Goal: Ask a question

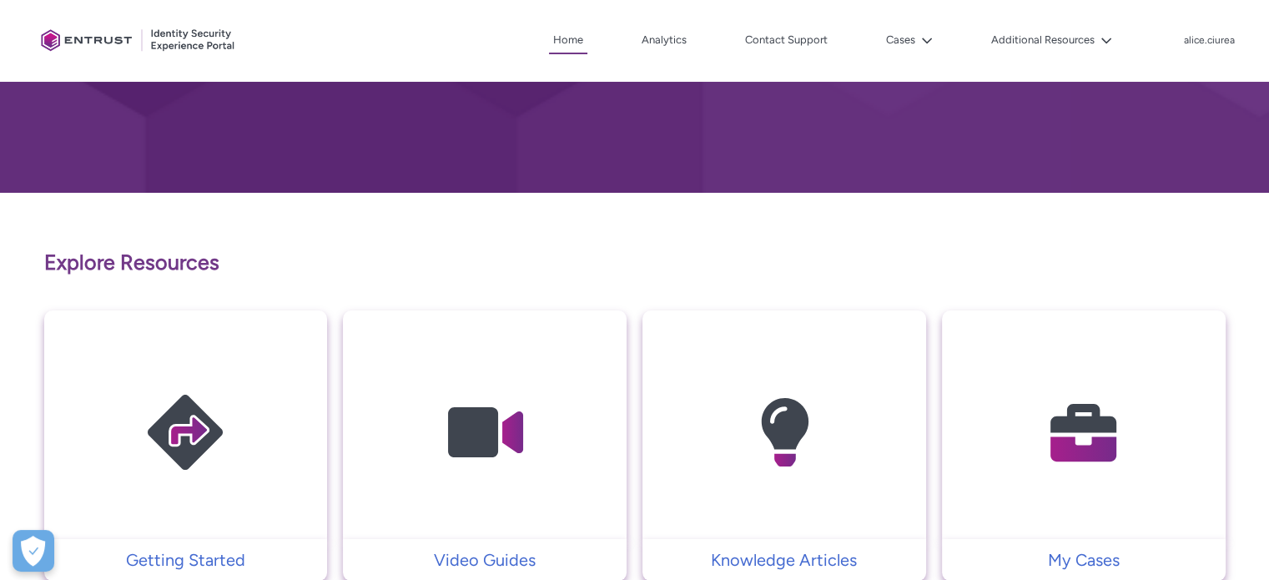
scroll to position [167, 0]
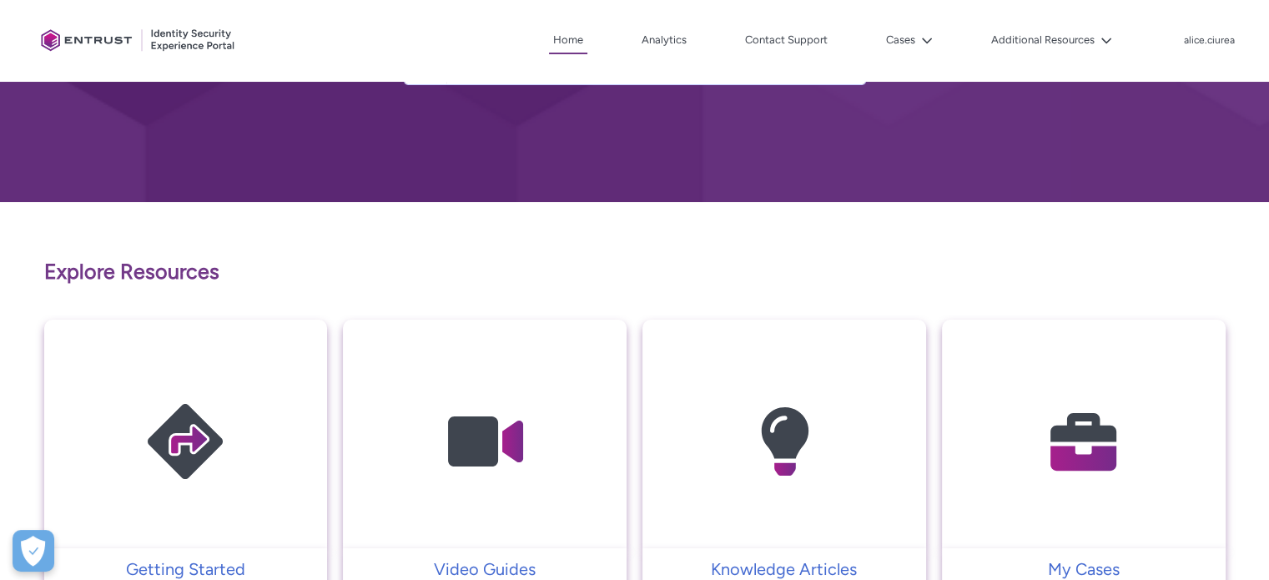
click at [1040, 507] on img at bounding box center [1084, 441] width 159 height 179
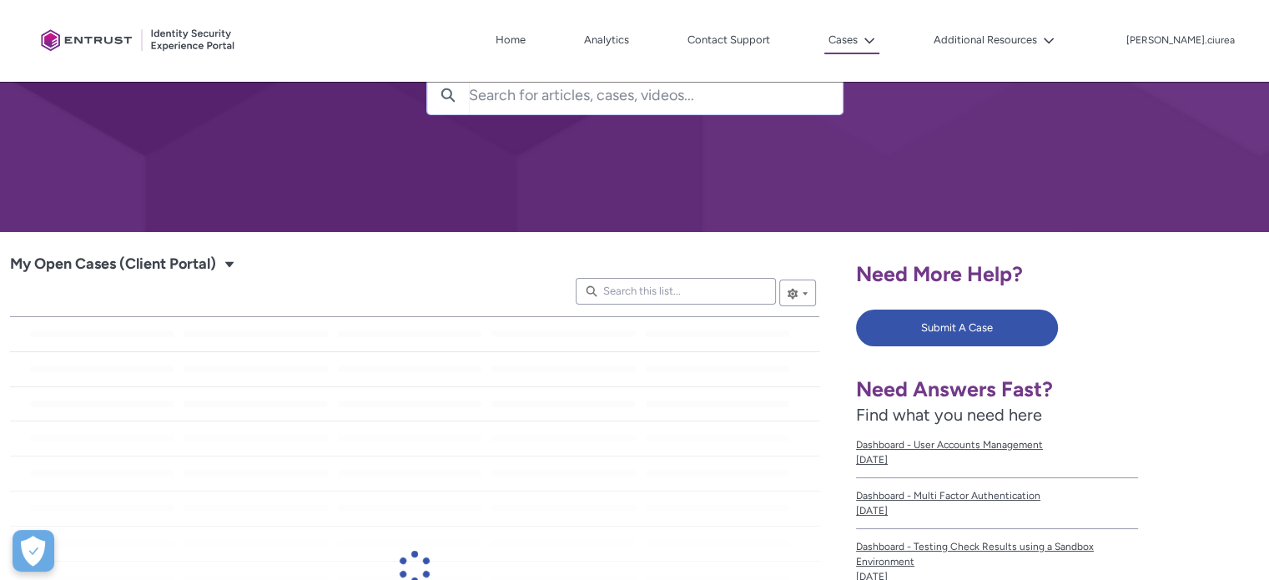
scroll to position [167, 0]
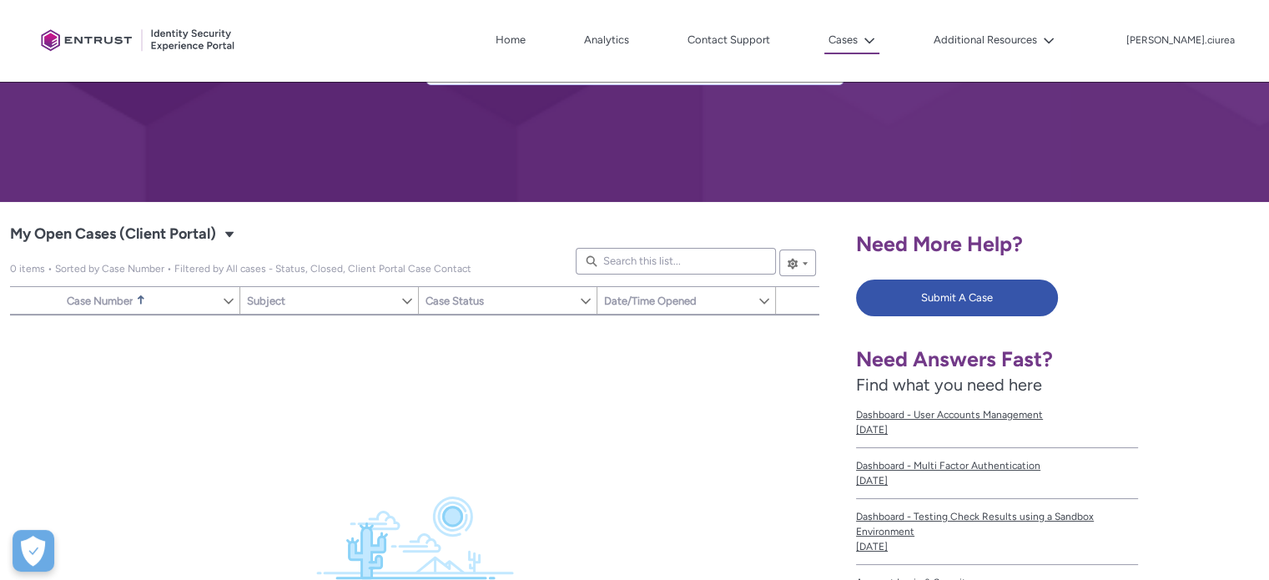
click at [890, 278] on div "Need More Help? Submit A Case Need Answers Fast? Find what you need here Dashbo…" at bounding box center [1057, 473] width 403 height 522
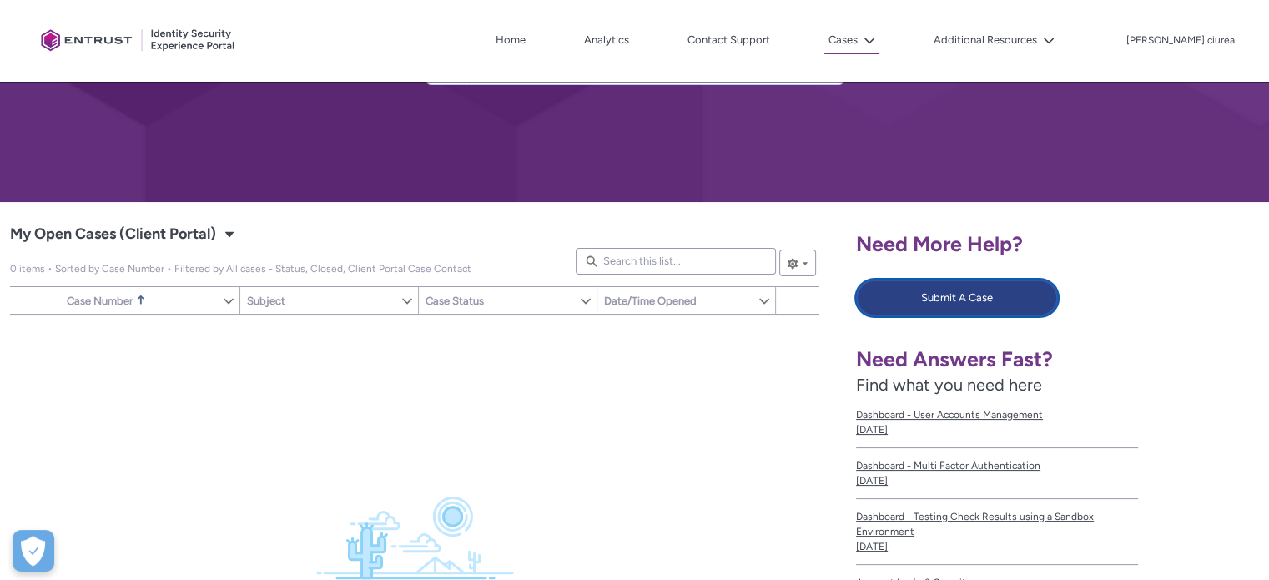
click at [888, 293] on button "Submit A Case" at bounding box center [957, 298] width 202 height 37
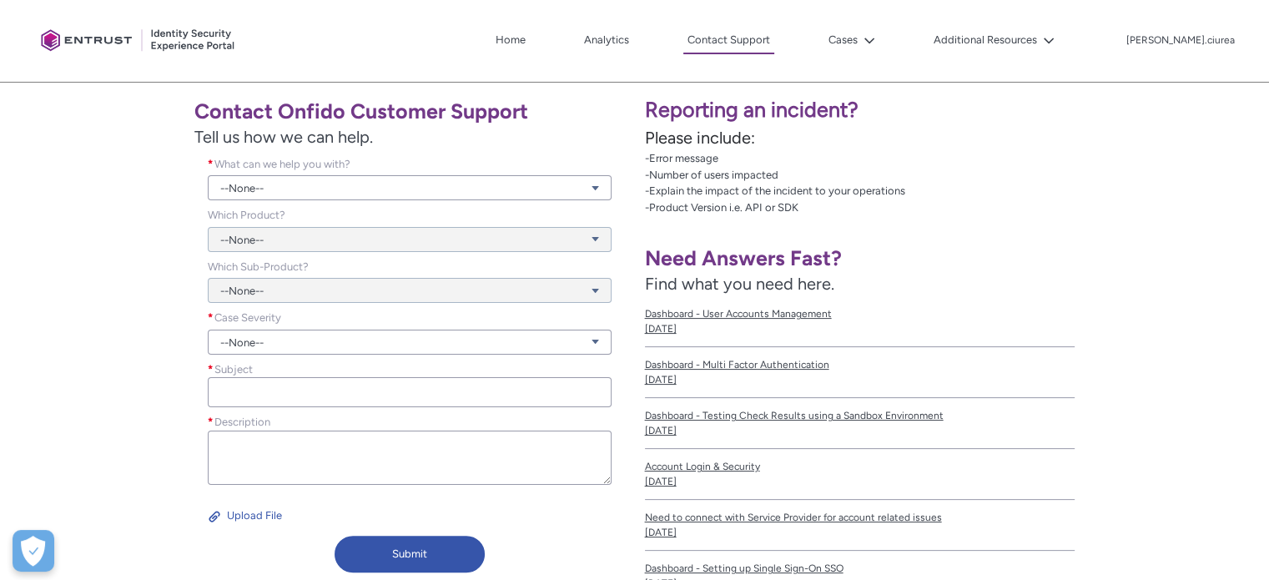
scroll to position [250, 0]
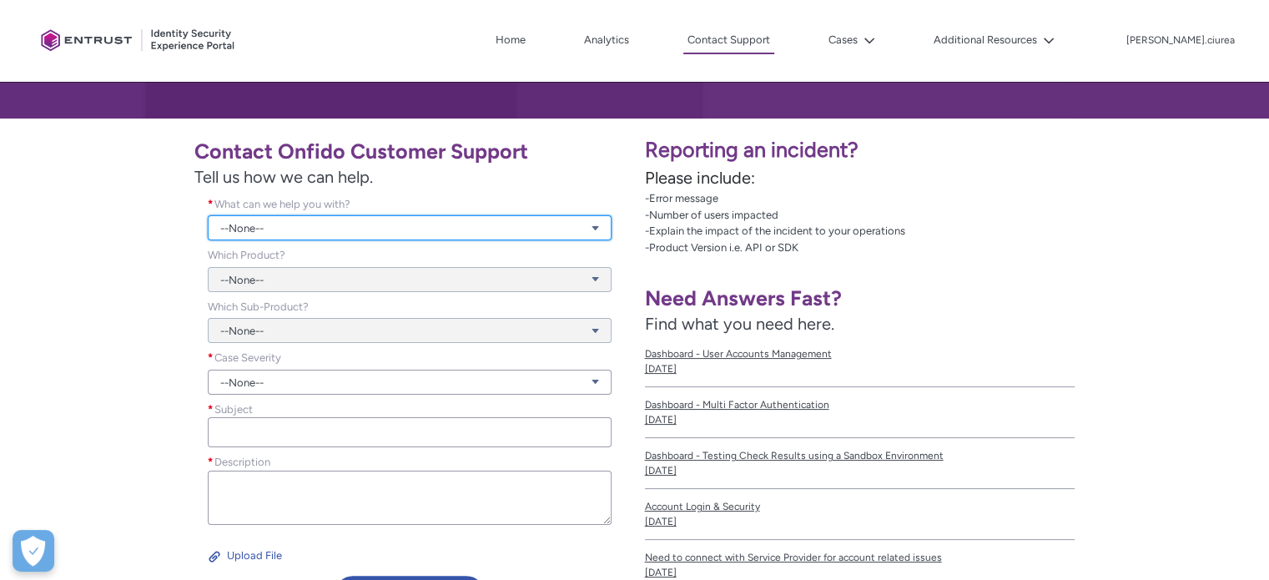
click at [293, 230] on link "--None--" at bounding box center [410, 227] width 404 height 25
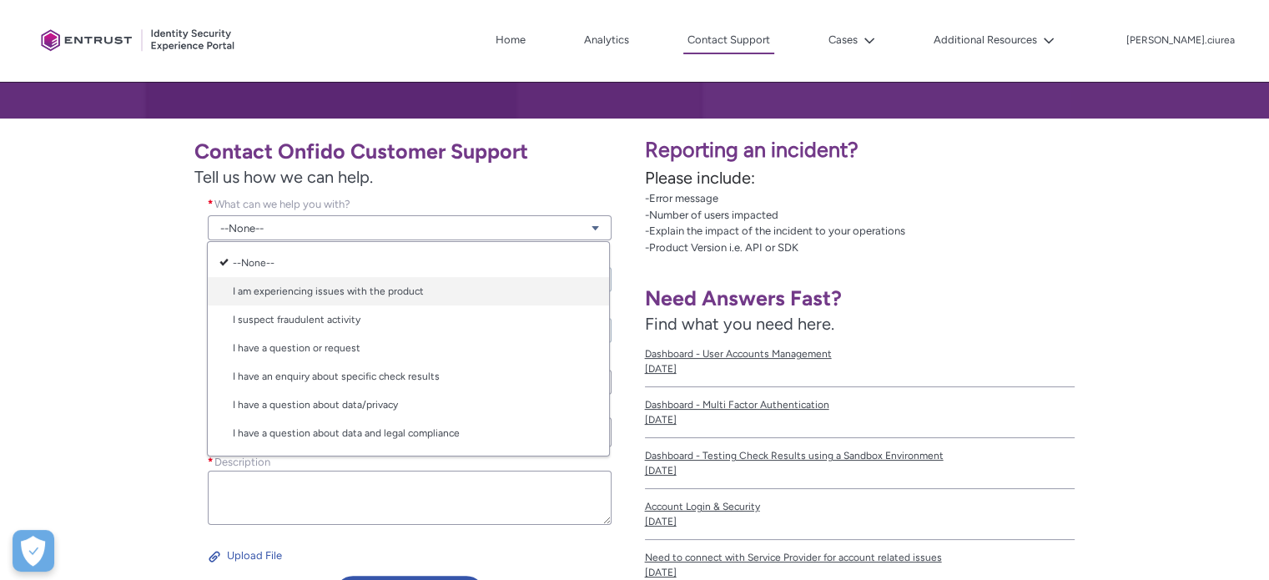
click at [388, 290] on link "I am experiencing issues with the product" at bounding box center [408, 291] width 401 height 28
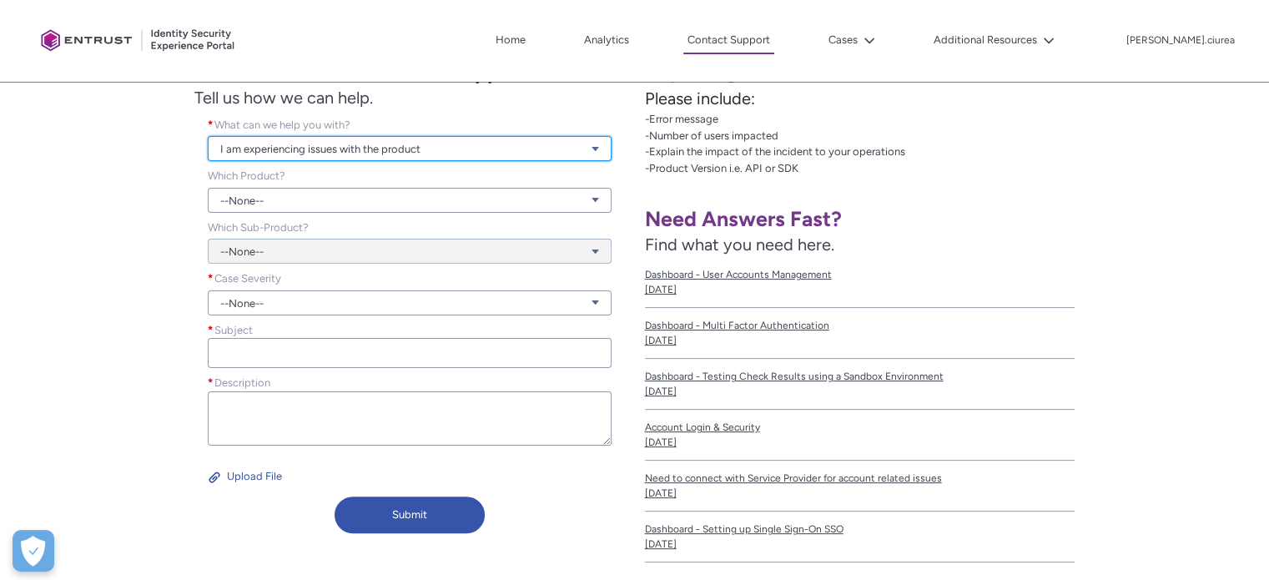
scroll to position [334, 0]
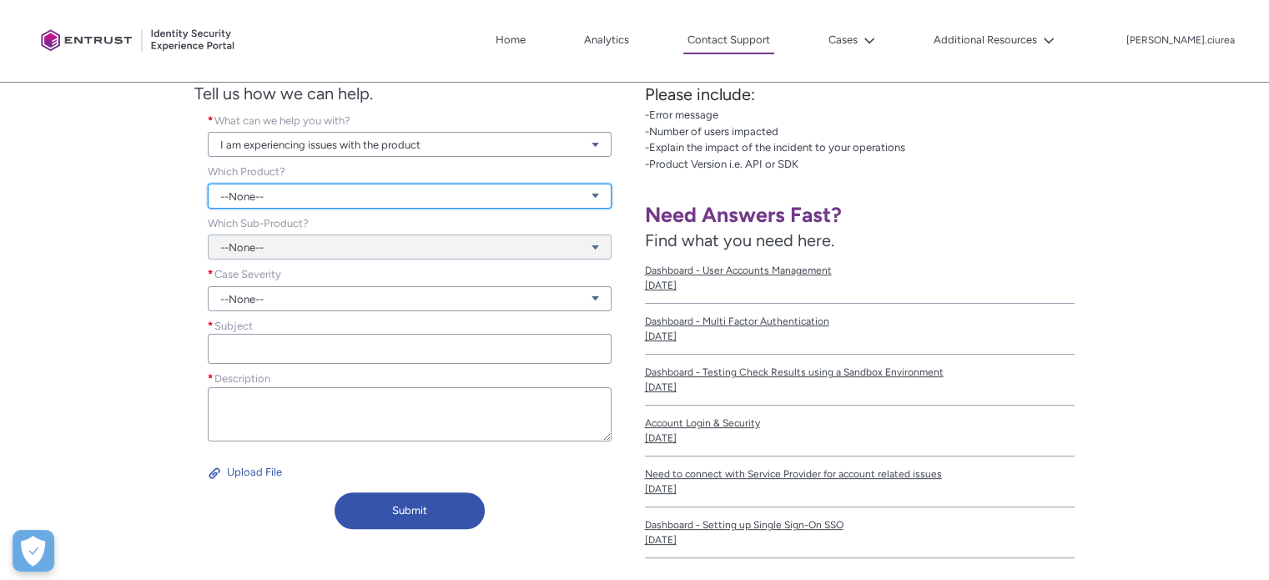
click at [264, 191] on link "--None--" at bounding box center [410, 196] width 404 height 25
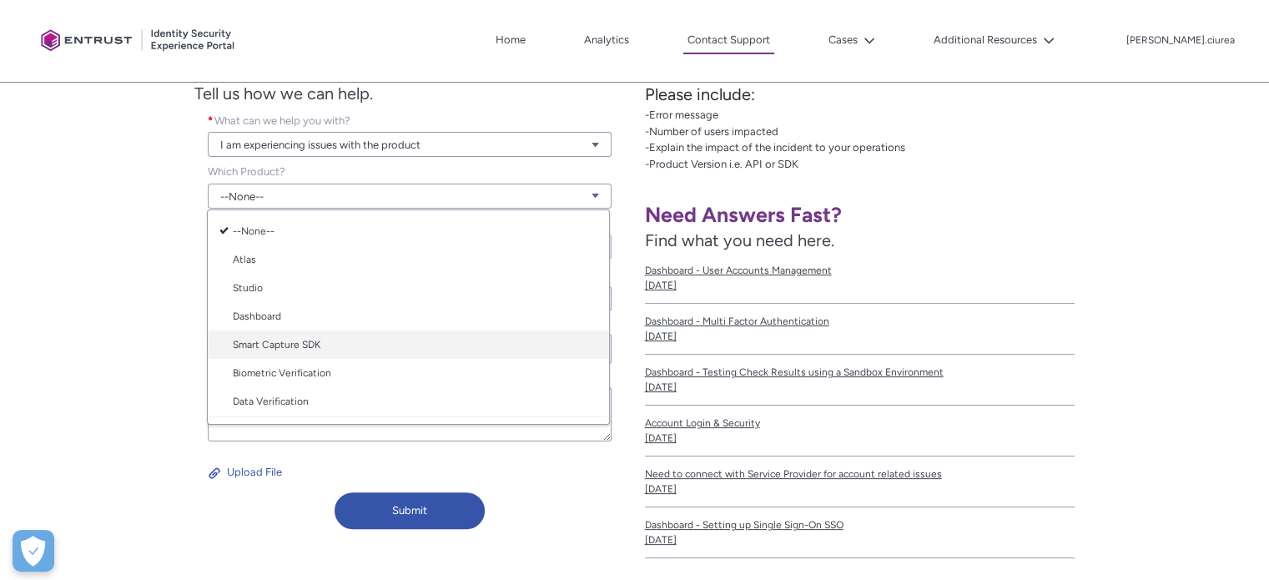
scroll to position [83, 0]
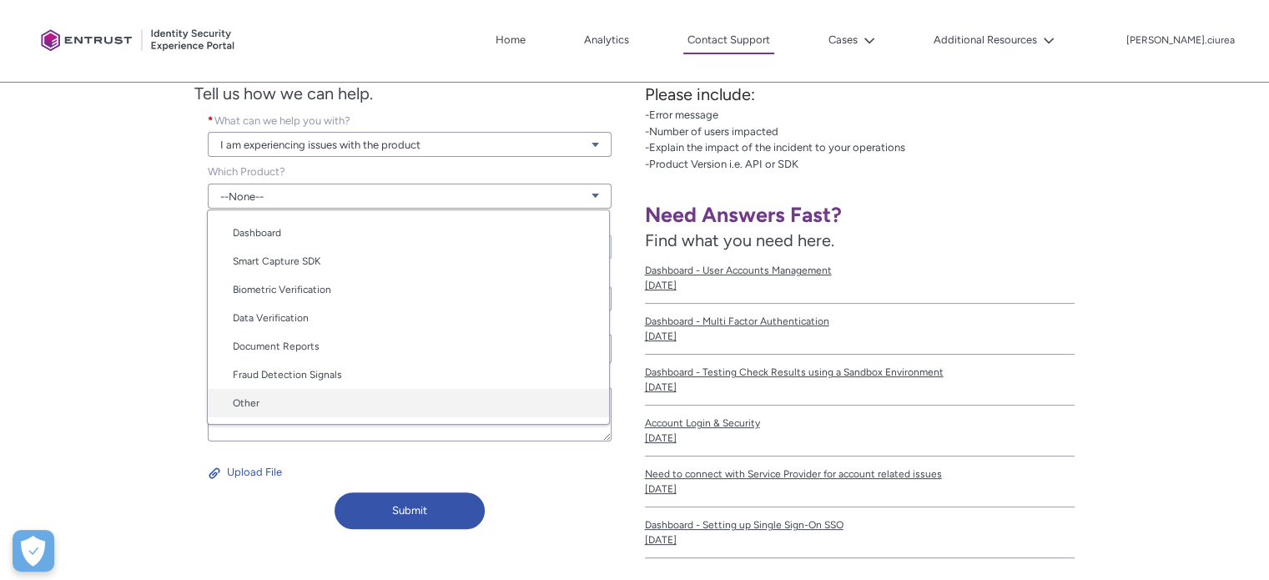
click at [347, 401] on link "Other" at bounding box center [408, 403] width 401 height 28
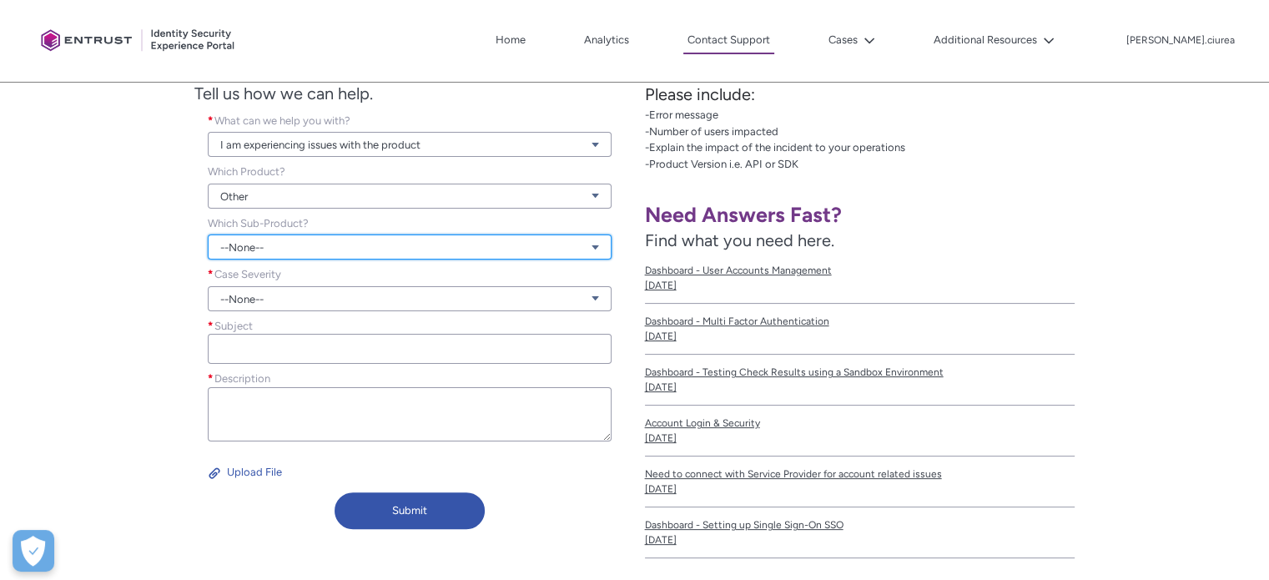
click at [315, 245] on link "--None--" at bounding box center [410, 247] width 404 height 25
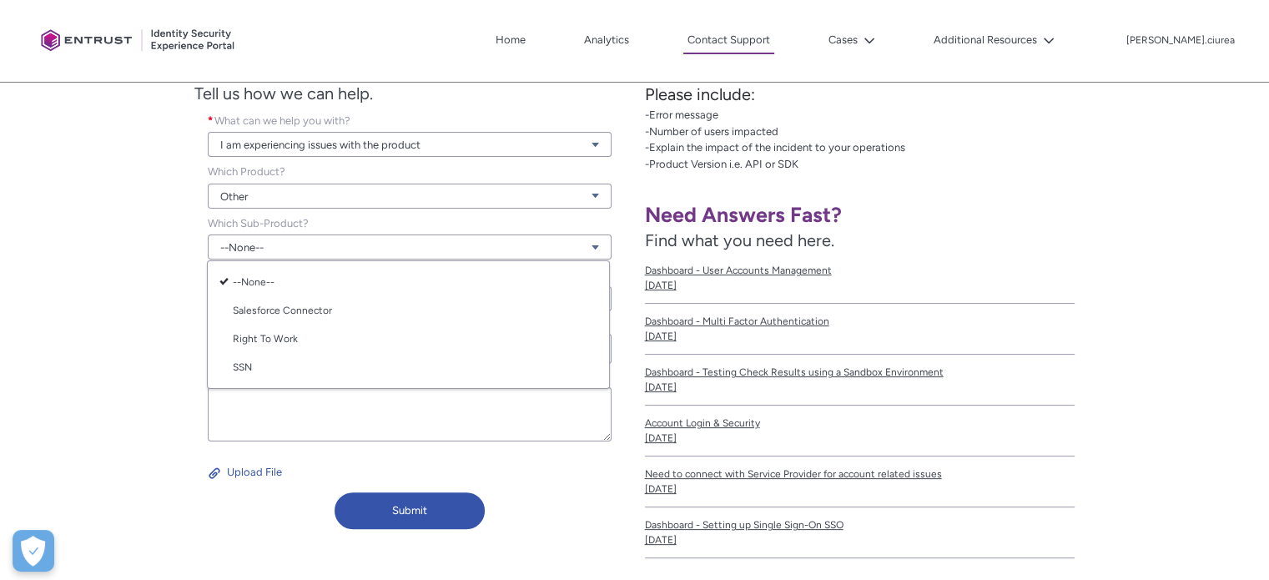
click at [151, 277] on div "Contact Onfido Customer Support Tell us how we can help. What can we help you w…" at bounding box center [317, 291] width 615 height 492
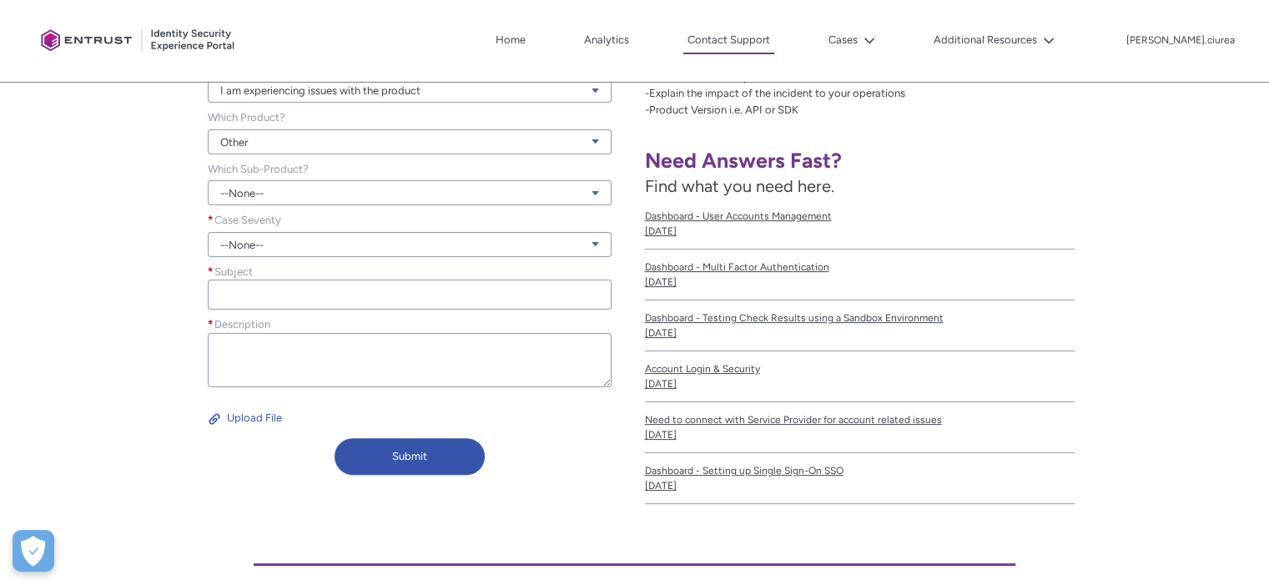
scroll to position [417, 0]
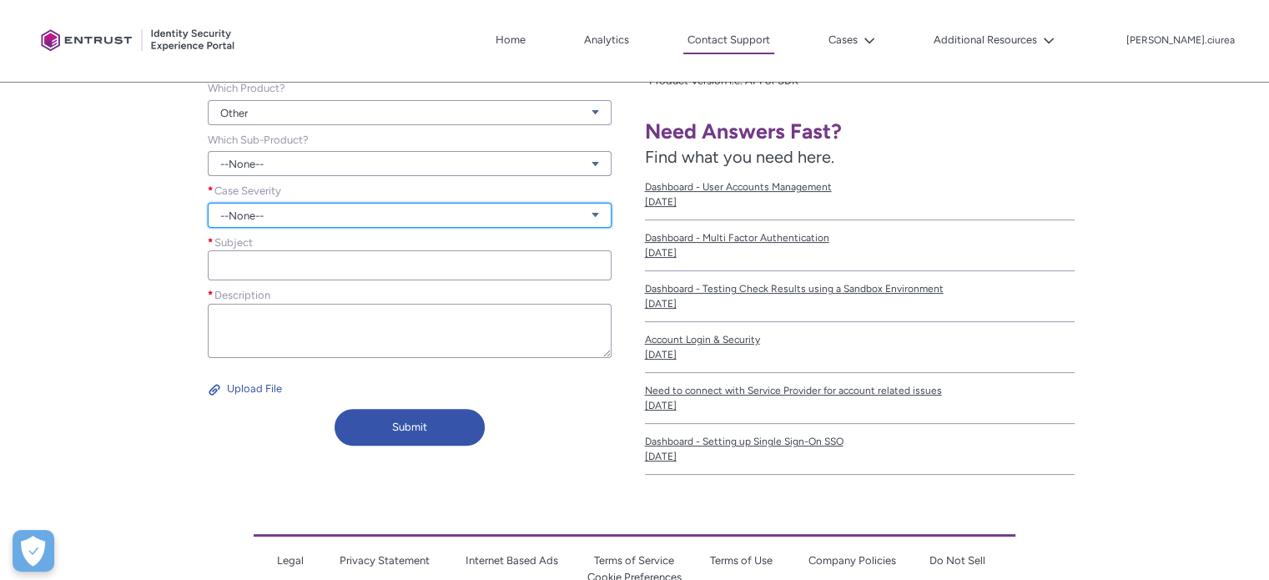
click at [242, 205] on link "--None--" at bounding box center [410, 215] width 404 height 25
click at [253, 307] on link "Urgent" at bounding box center [408, 307] width 401 height 28
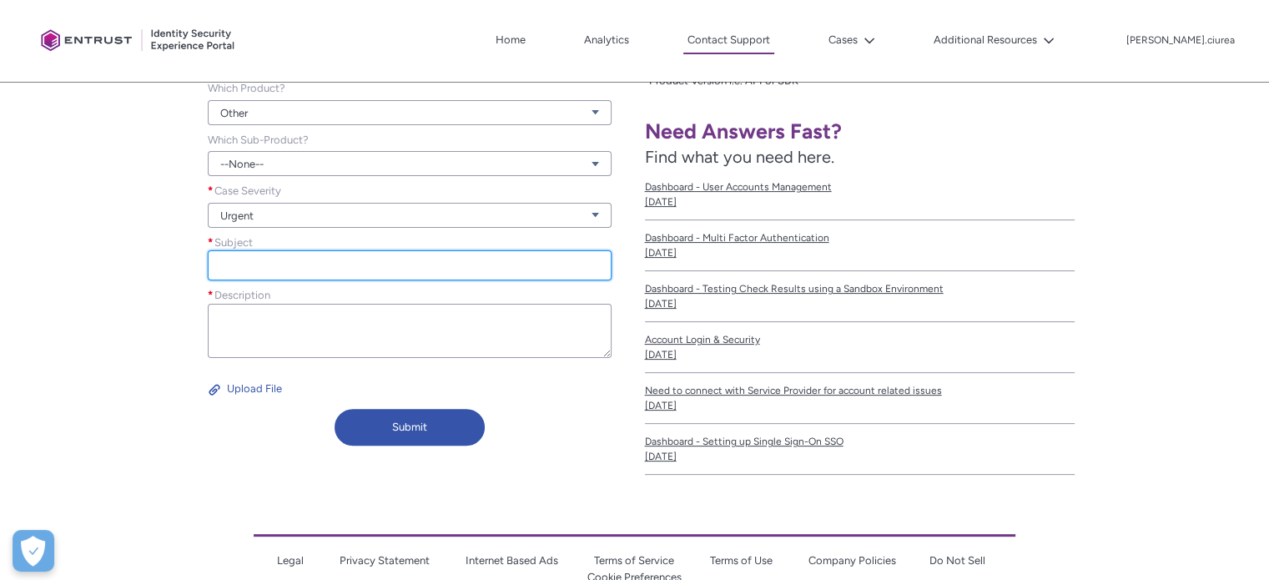
click at [253, 265] on input "Subject *" at bounding box center [410, 265] width 404 height 30
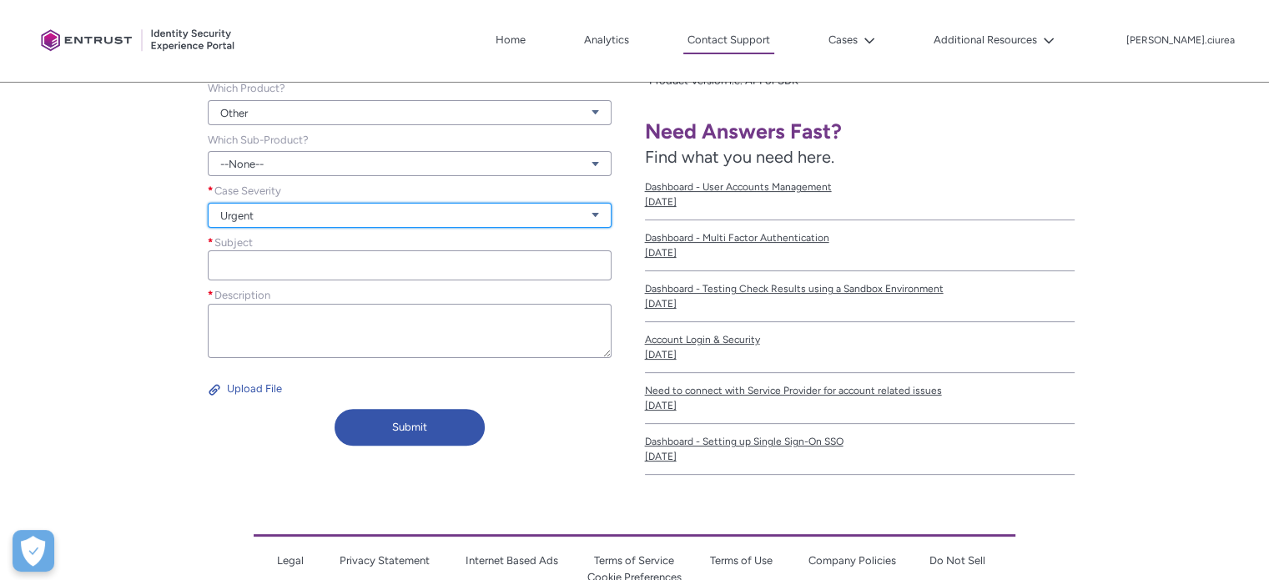
click at [253, 217] on link "Urgent" at bounding box center [410, 215] width 404 height 25
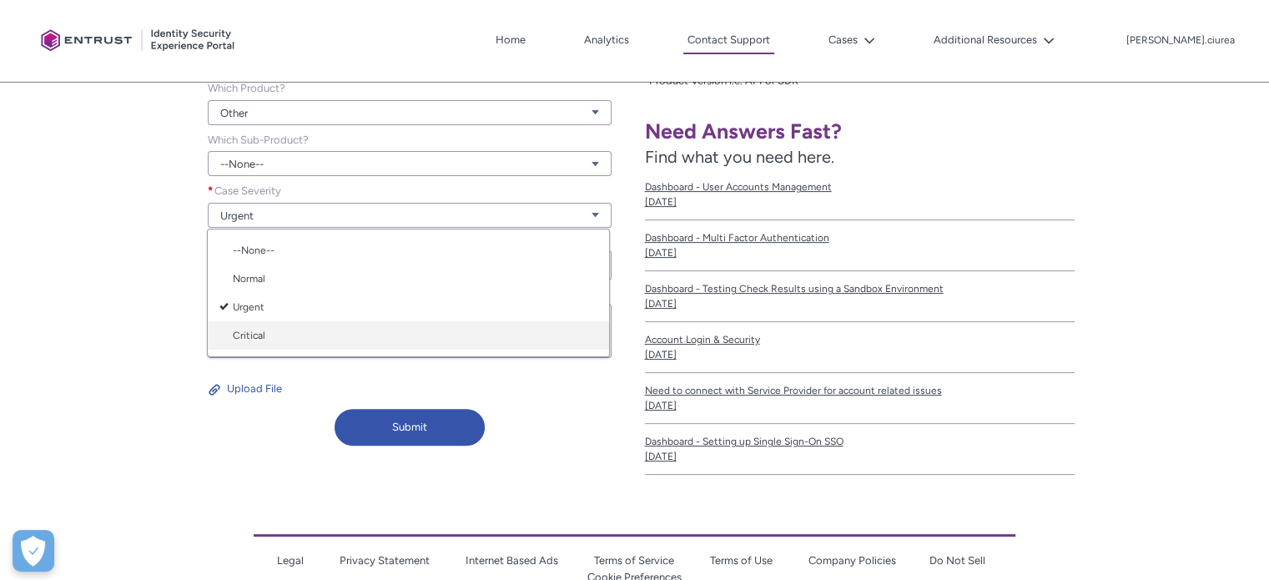
click at [259, 336] on link "Critical" at bounding box center [408, 335] width 401 height 28
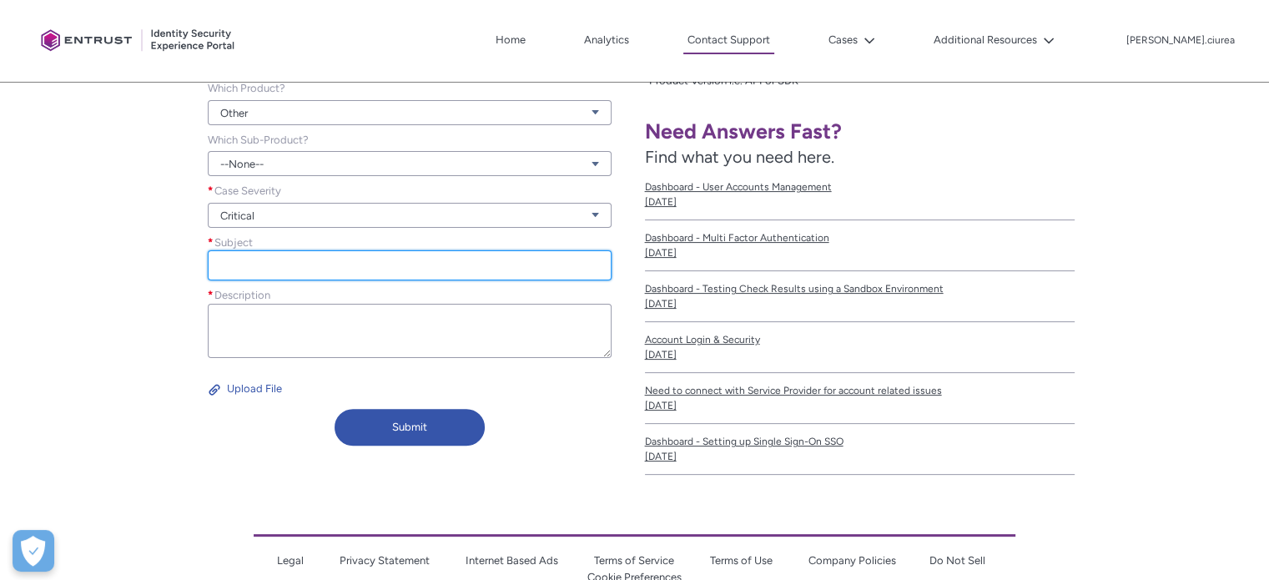
click at [254, 265] on input "Subject *" at bounding box center [410, 265] width 404 height 30
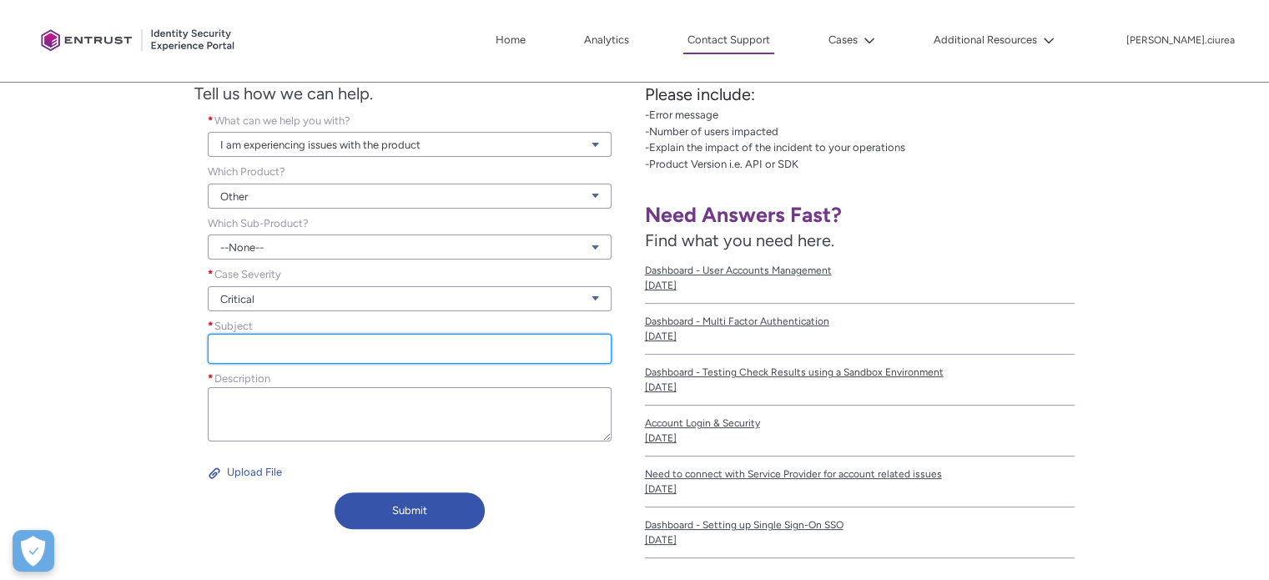
paste input "Issue with Applicants Stuck in Processing"
type input "Issue with Applicants Stuck in Processing"
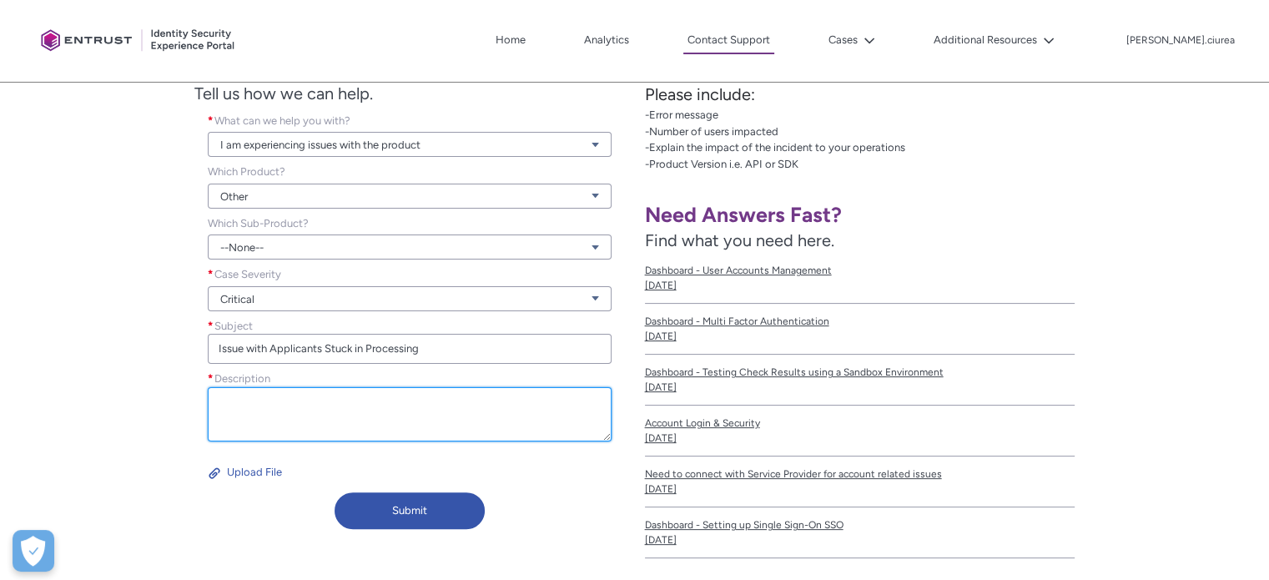
drag, startPoint x: 327, startPoint y: 409, endPoint x: 364, endPoint y: 425, distance: 40.0
click at [327, 409] on textarea "Description *" at bounding box center [410, 414] width 404 height 54
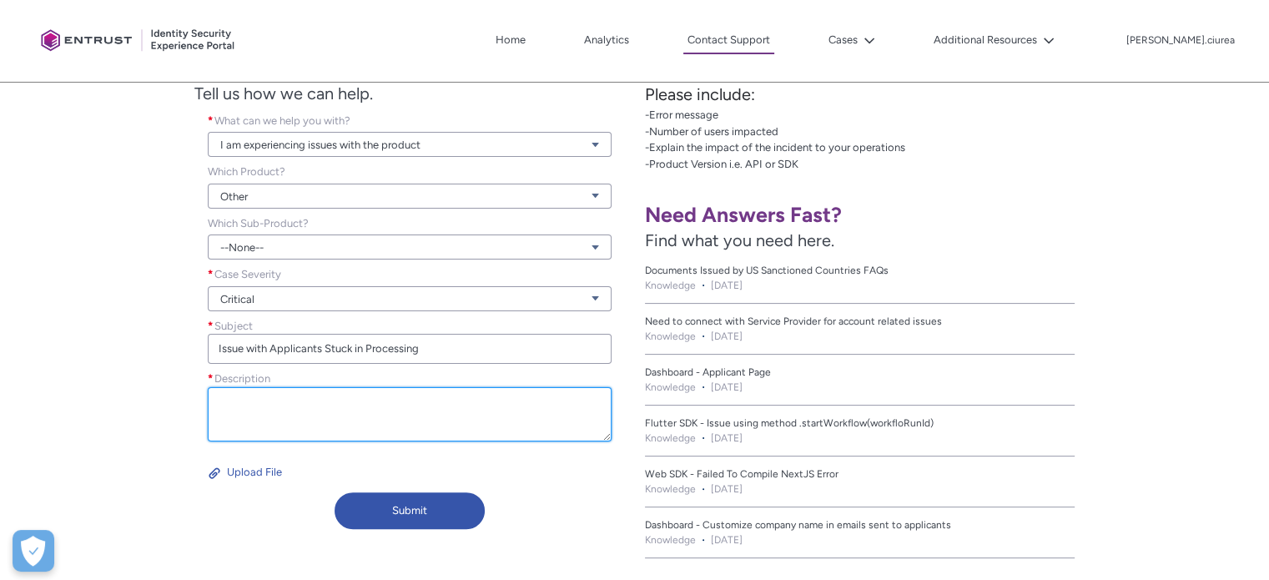
paste textarea "Dear Onfido Support Team, We have noticed that several applicants remain in the…"
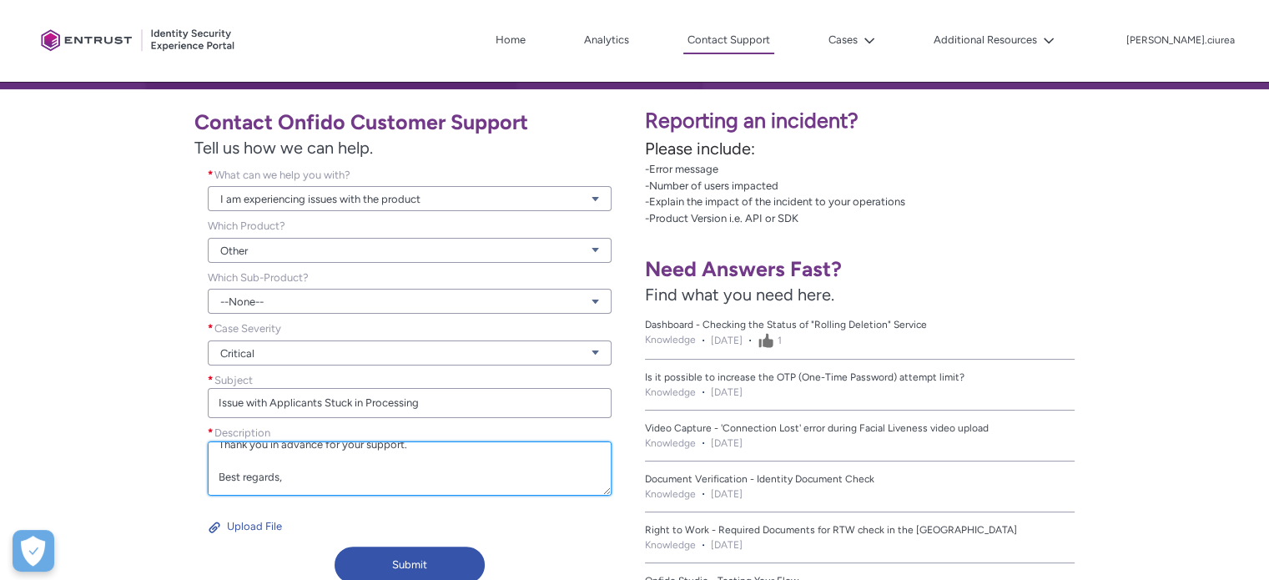
scroll to position [250, 0]
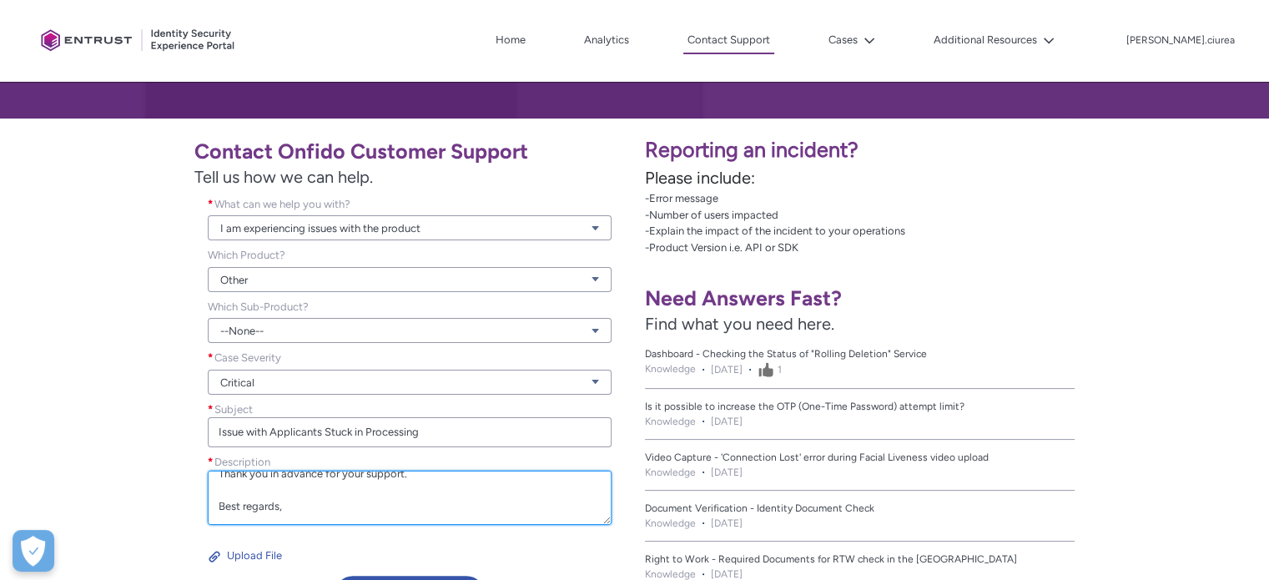
click at [608, 520] on textarea "Dear Onfido Support Team, We have noticed that several applicants remain in the…" at bounding box center [410, 498] width 404 height 54
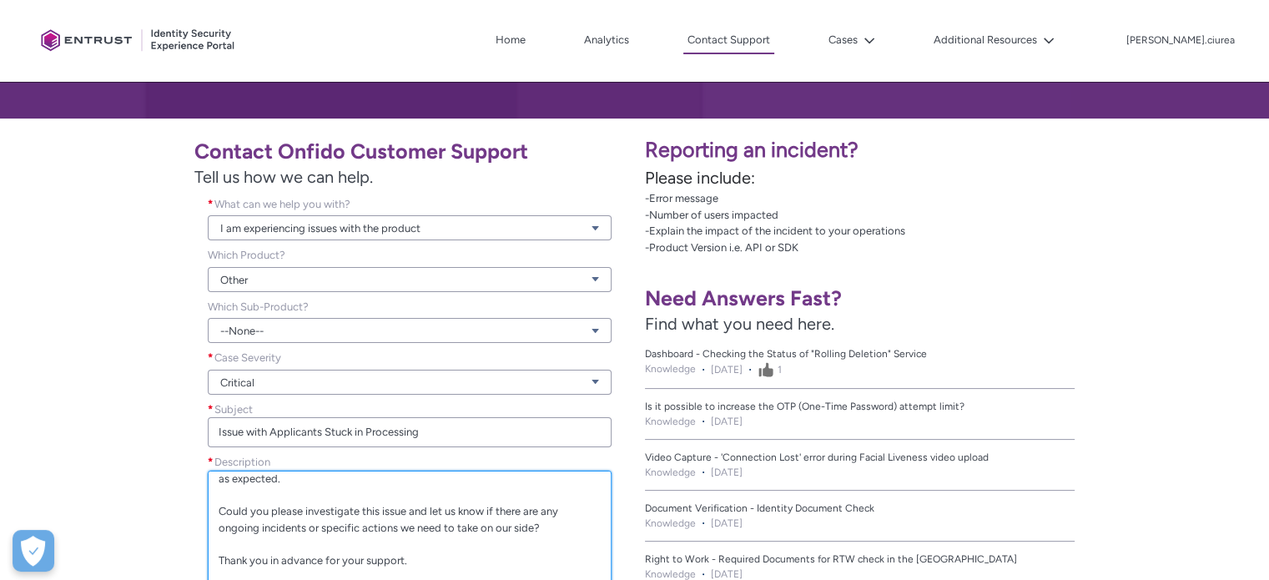
scroll to position [90, 0]
drag, startPoint x: 606, startPoint y: 516, endPoint x: 697, endPoint y: 605, distance: 127.5
click at [697, 579] on html "Loading × Sorry to interrupt This page has an error. You might just need to ref…" at bounding box center [634, 316] width 1269 height 1133
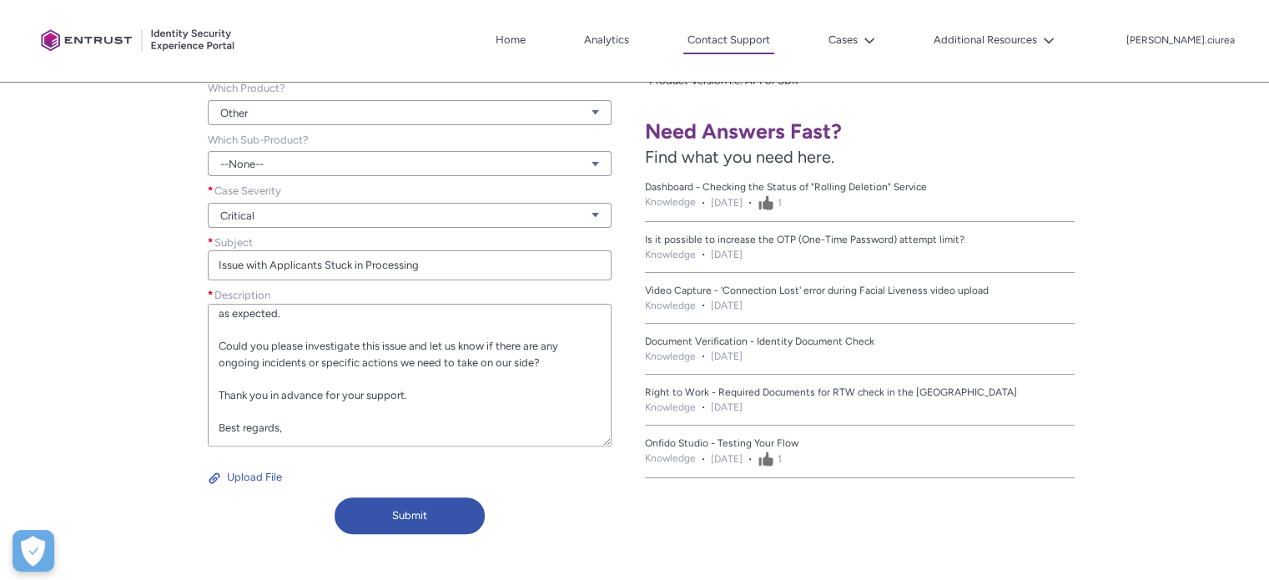
type textarea "Dear Onfido Support Team, We have noticed that several applicants remain in the…"
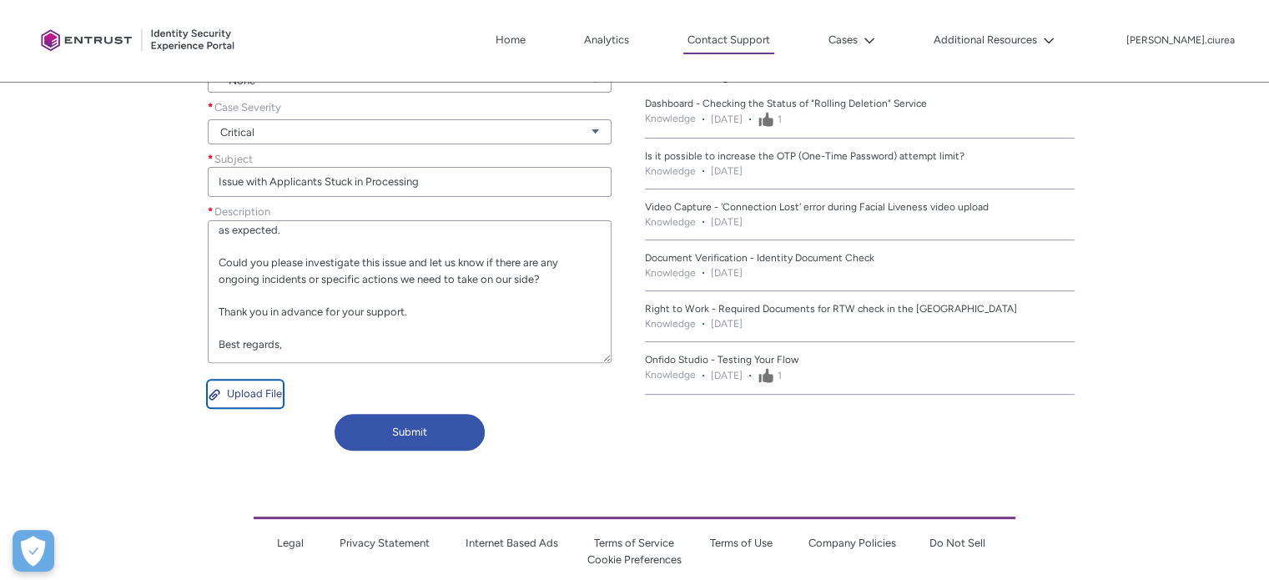
click at [259, 397] on button "Upload File" at bounding box center [245, 394] width 75 height 27
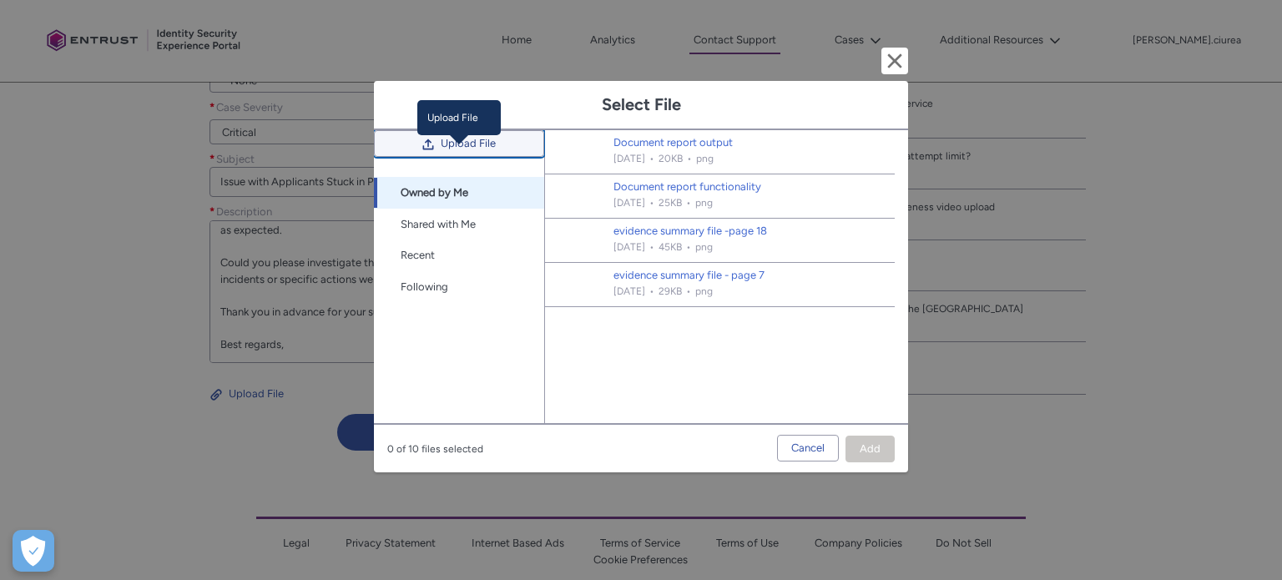
click at [443, 156] on span "Upload File" at bounding box center [468, 143] width 55 height 25
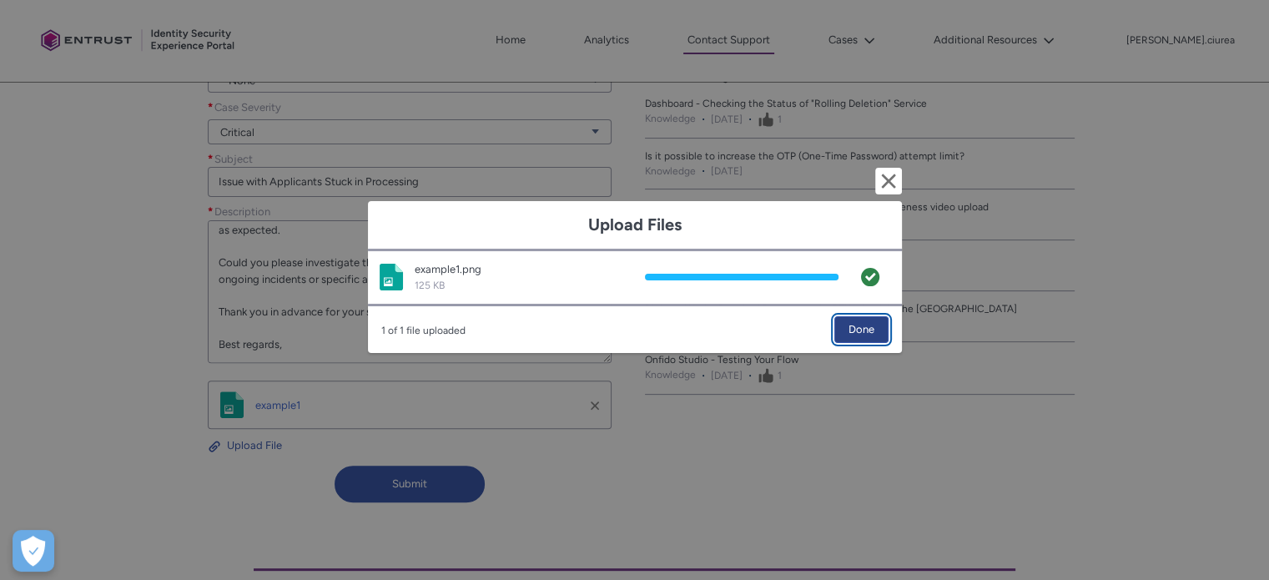
click at [852, 328] on span "Done" at bounding box center [862, 329] width 26 height 25
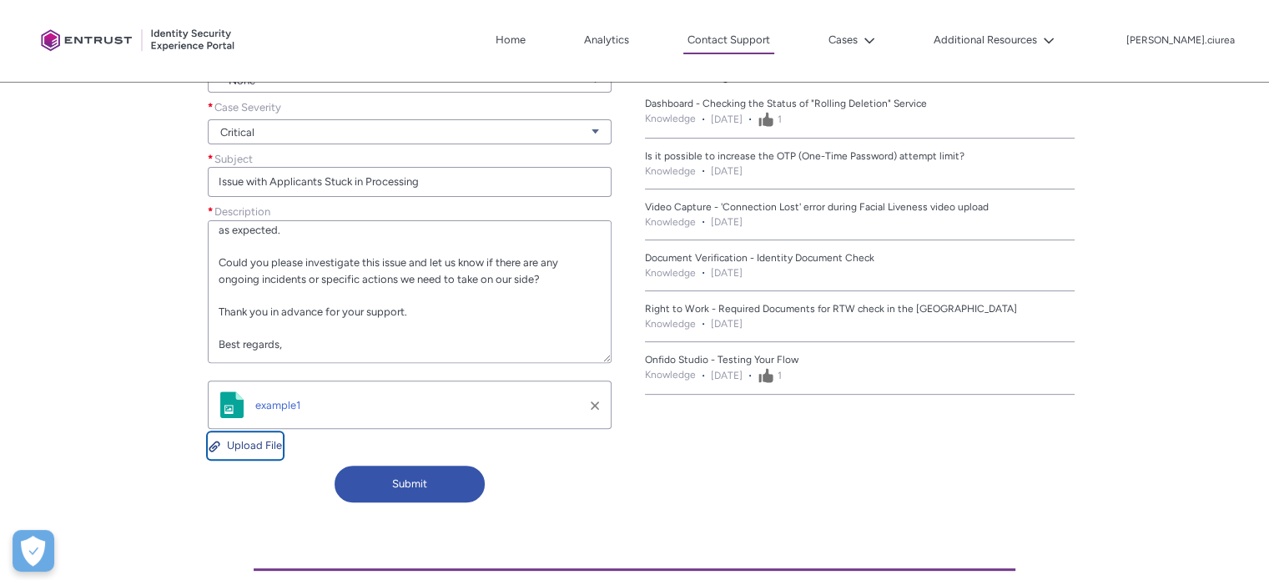
click at [232, 441] on button "Upload File" at bounding box center [245, 445] width 75 height 27
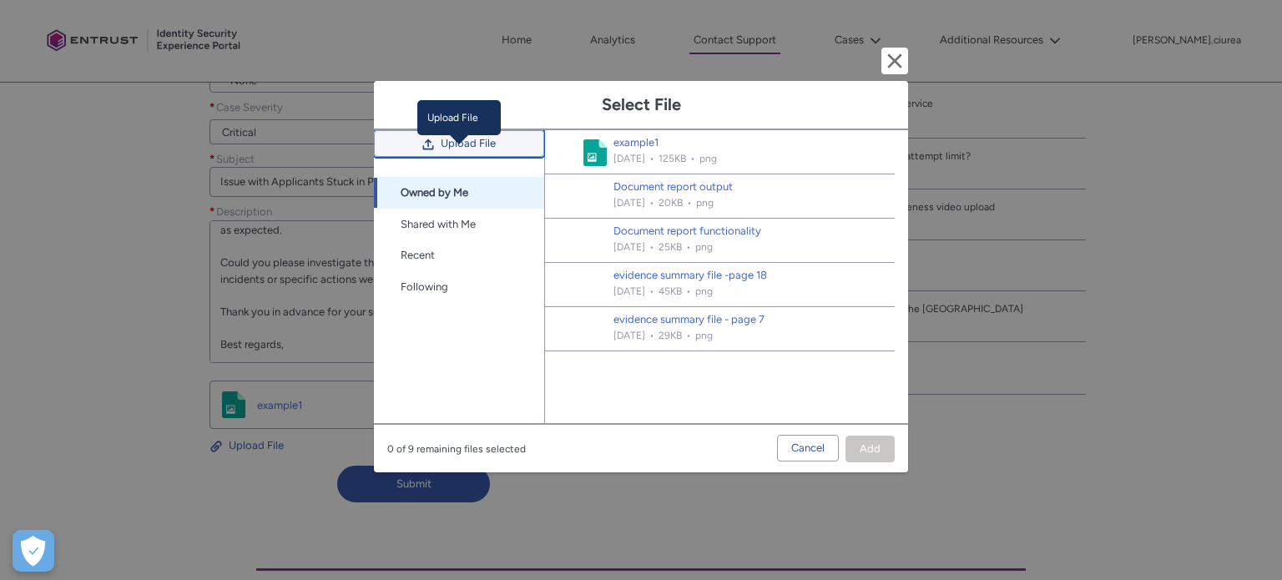
click at [434, 157] on button "Upload File" at bounding box center [459, 143] width 170 height 27
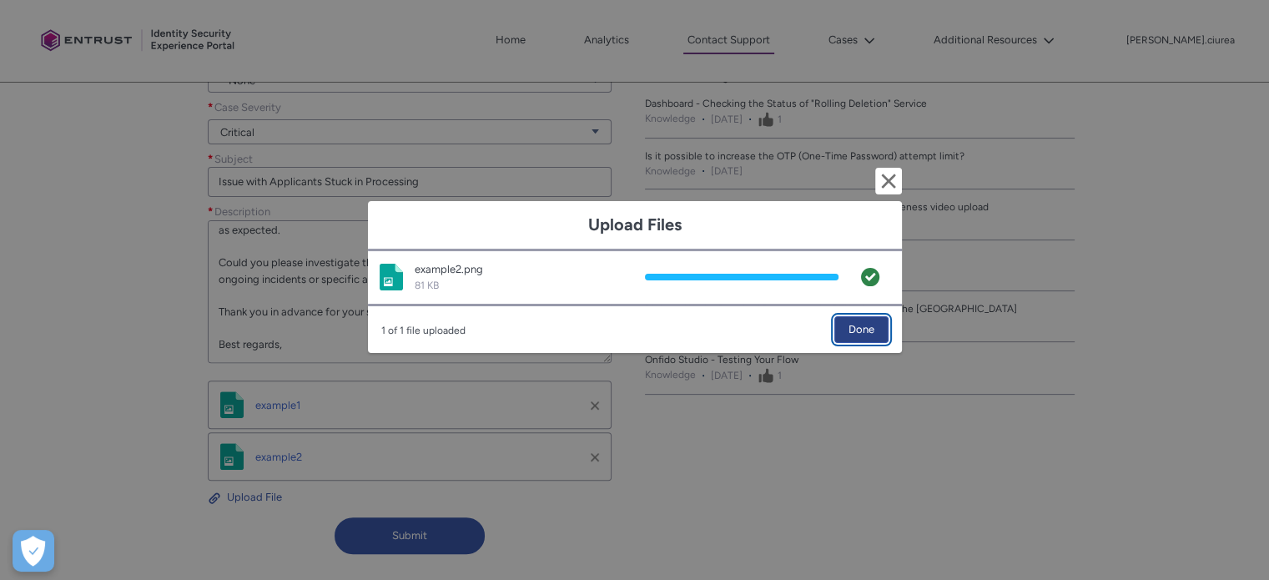
click at [861, 330] on span "Done" at bounding box center [862, 329] width 26 height 25
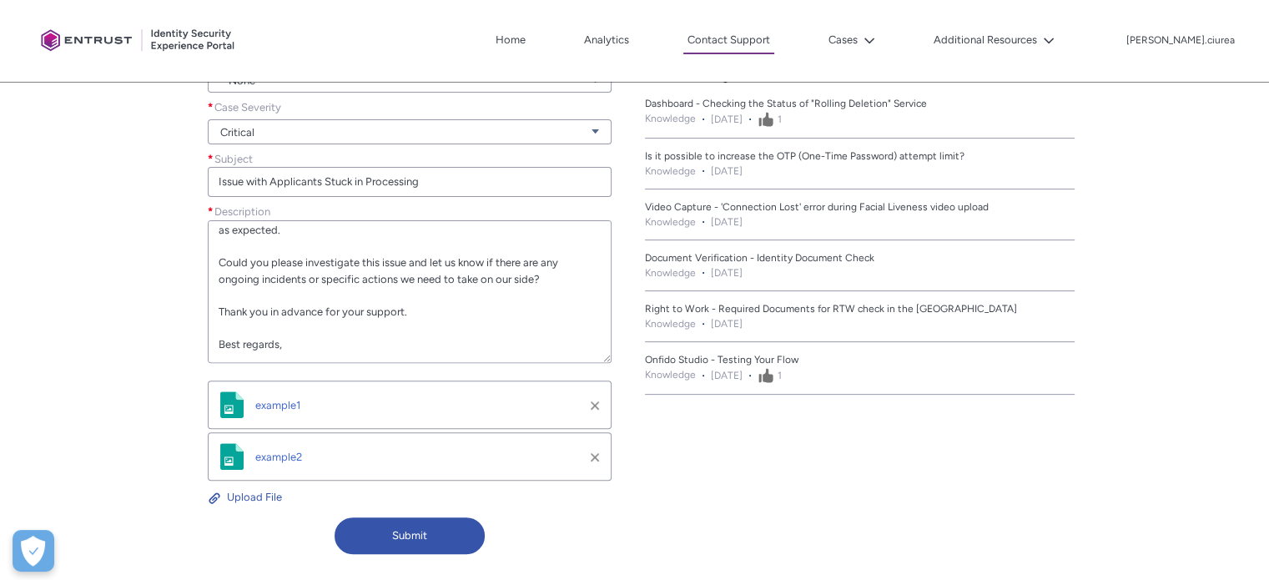
click at [292, 396] on div "Image file example1" at bounding box center [410, 404] width 382 height 27
click at [290, 403] on span "example1" at bounding box center [277, 405] width 45 height 13
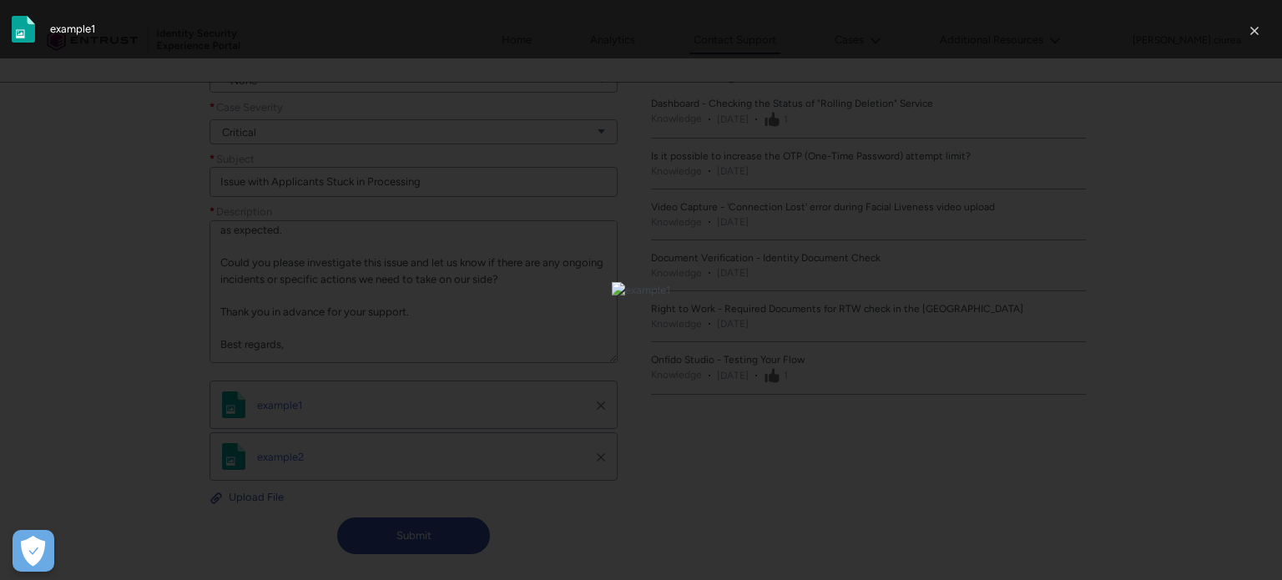
click at [1032, 365] on div at bounding box center [641, 290] width 1282 height 580
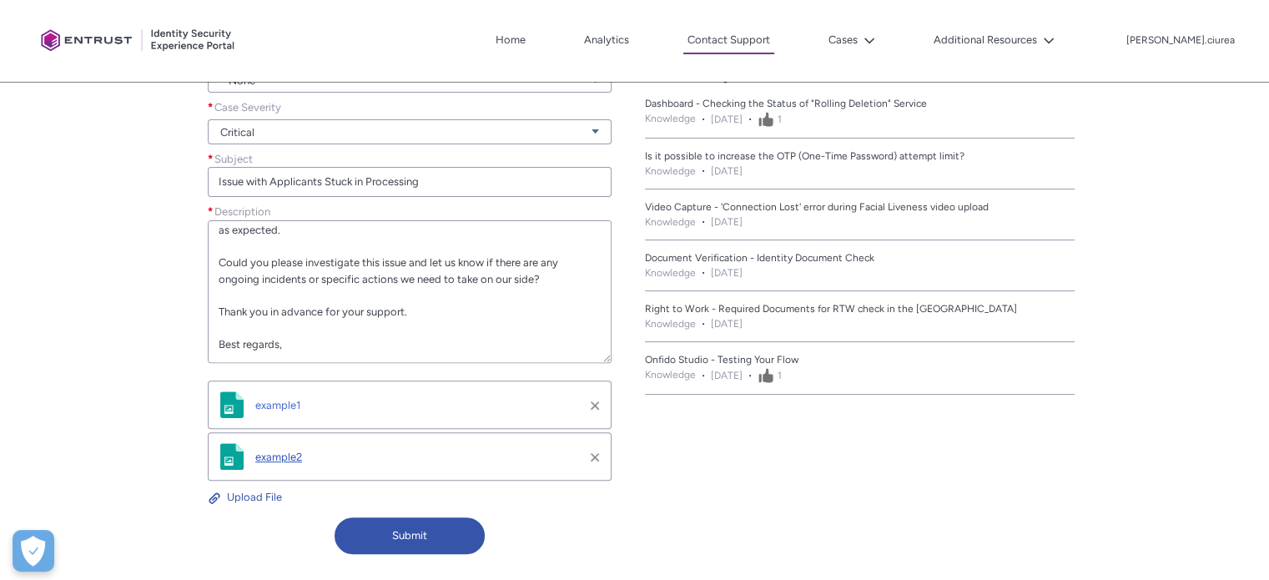
click at [290, 453] on span "example2" at bounding box center [278, 457] width 47 height 13
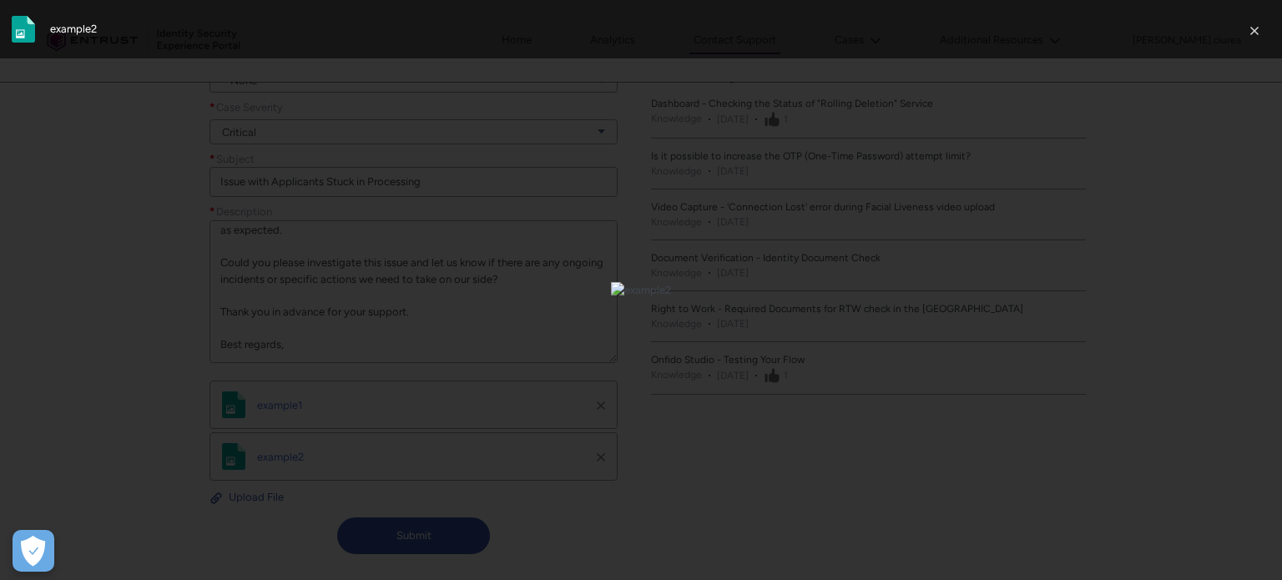
click at [941, 379] on div at bounding box center [641, 290] width 1282 height 580
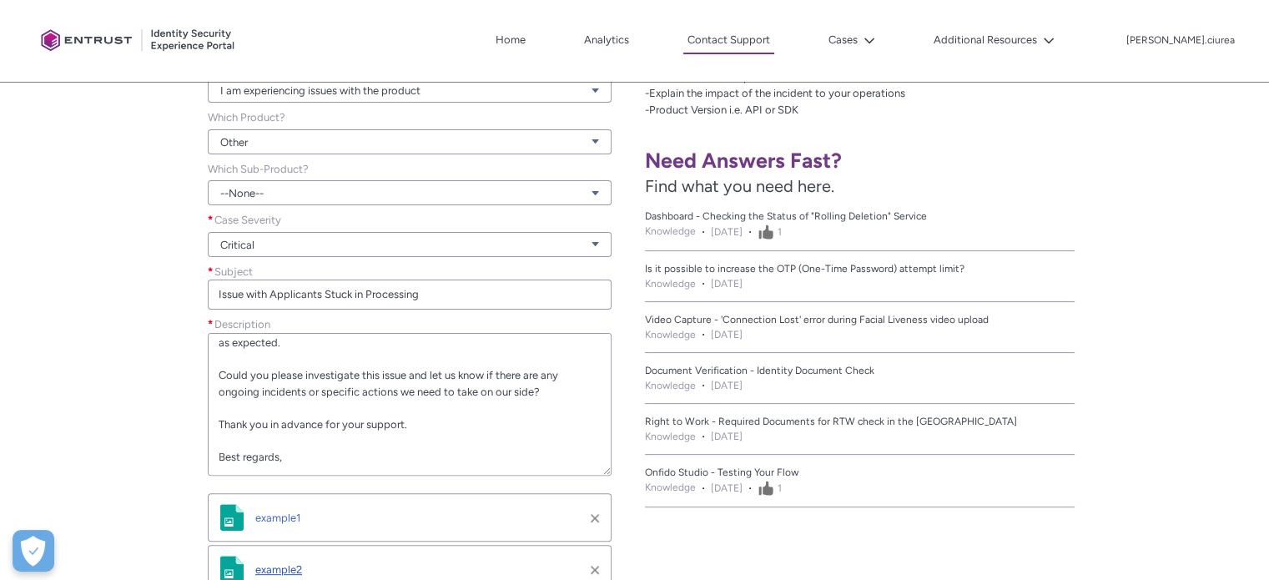
scroll to position [417, 0]
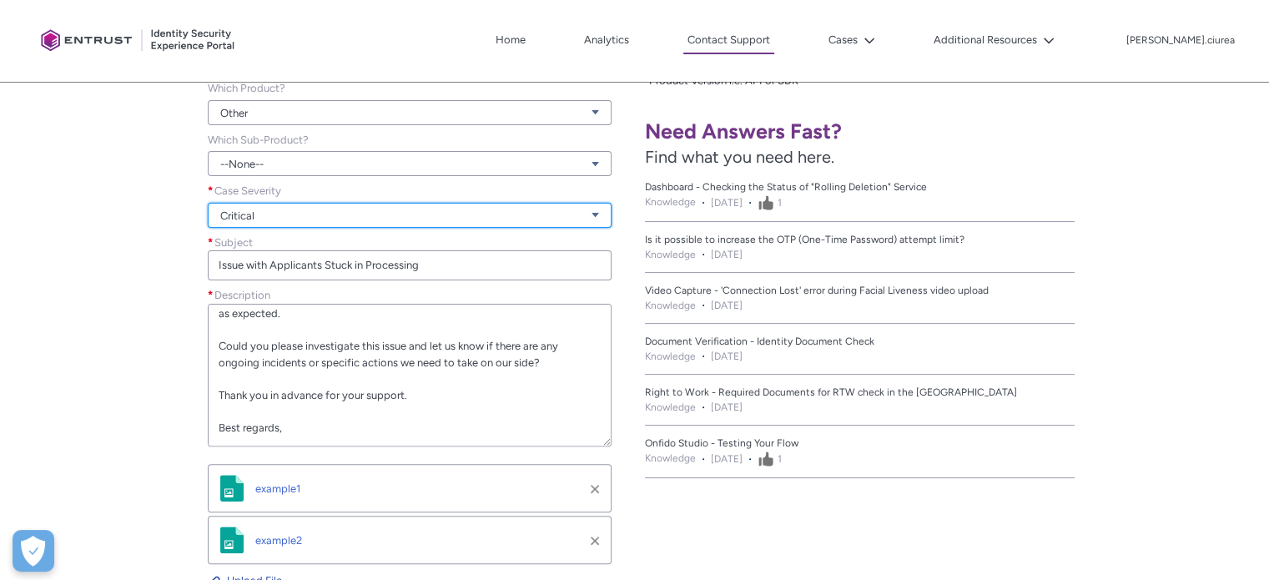
click at [245, 214] on link "Critical" at bounding box center [410, 215] width 404 height 25
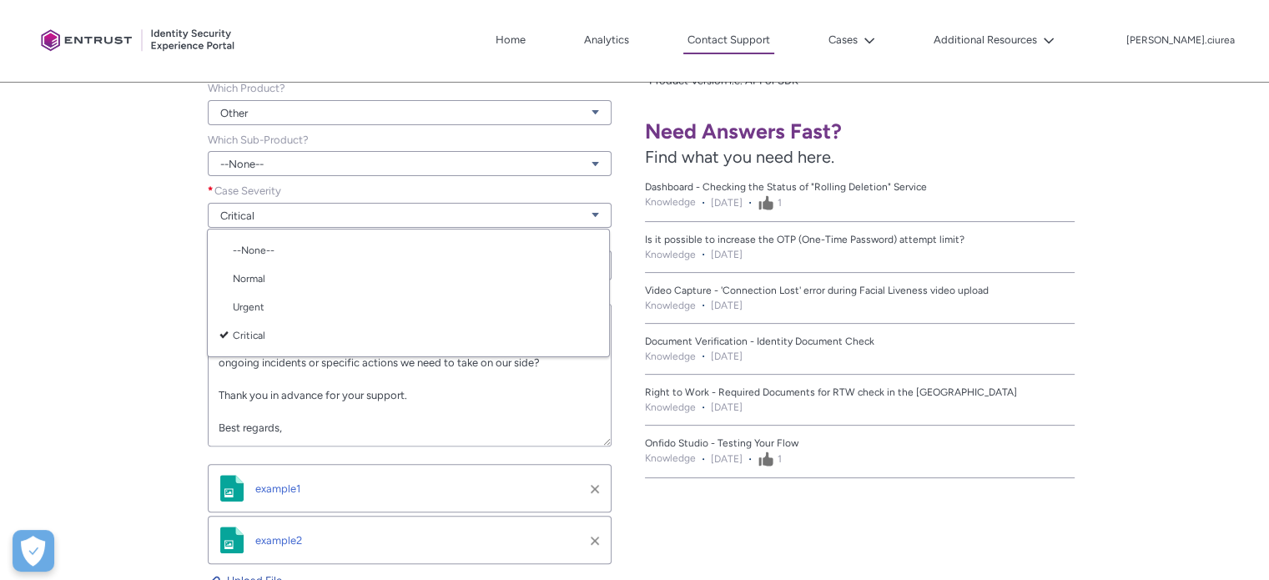
click at [149, 224] on div "Contact Onfido Customer Support Tell us how we can help. What can we help you w…" at bounding box center [317, 304] width 615 height 684
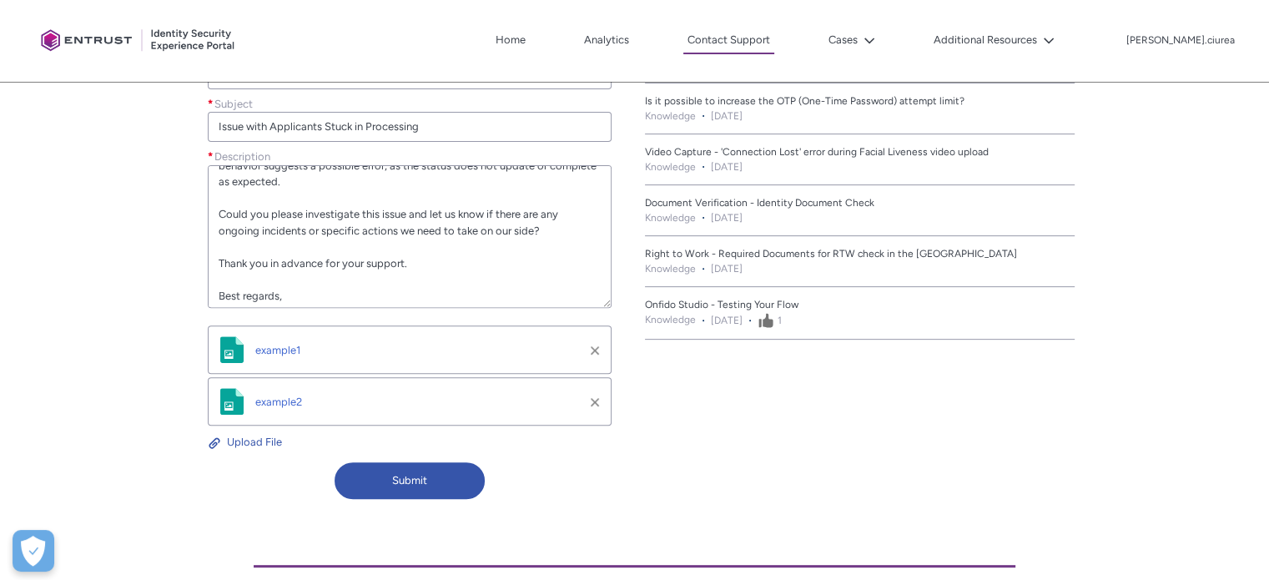
scroll to position [584, 0]
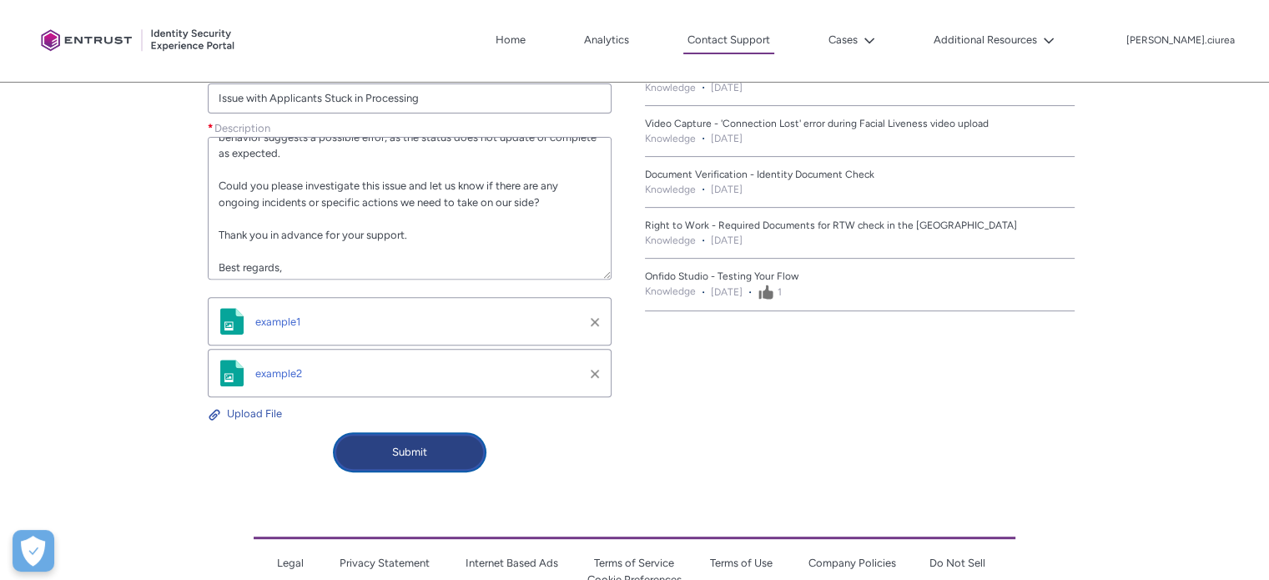
drag, startPoint x: 401, startPoint y: 462, endPoint x: 385, endPoint y: 454, distance: 17.5
click at [401, 462] on button "Submit" at bounding box center [410, 452] width 150 height 37
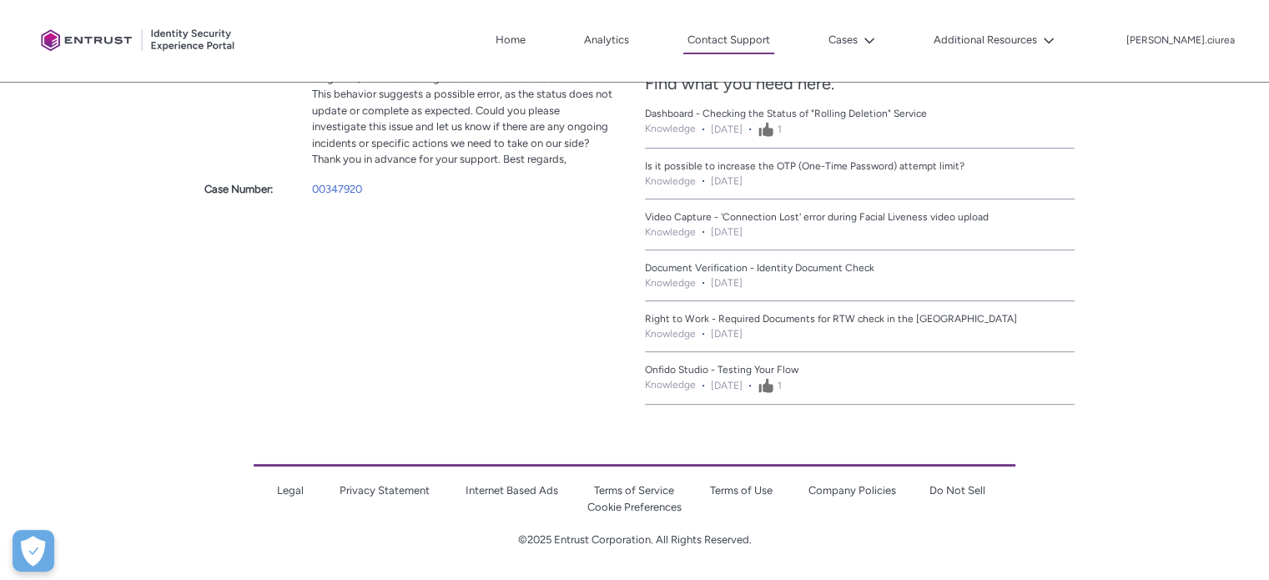
scroll to position [489, 0]
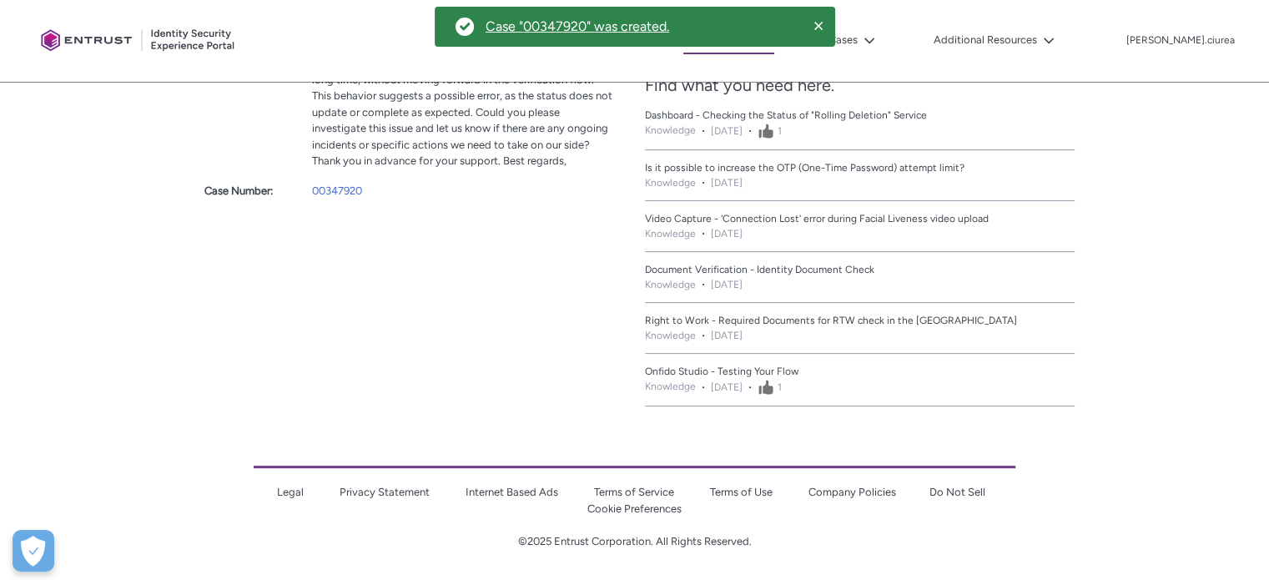
click at [140, 369] on div "Your case was created. We’ll get back to you soon. Case summary Subject: Issue …" at bounding box center [317, 148] width 635 height 537
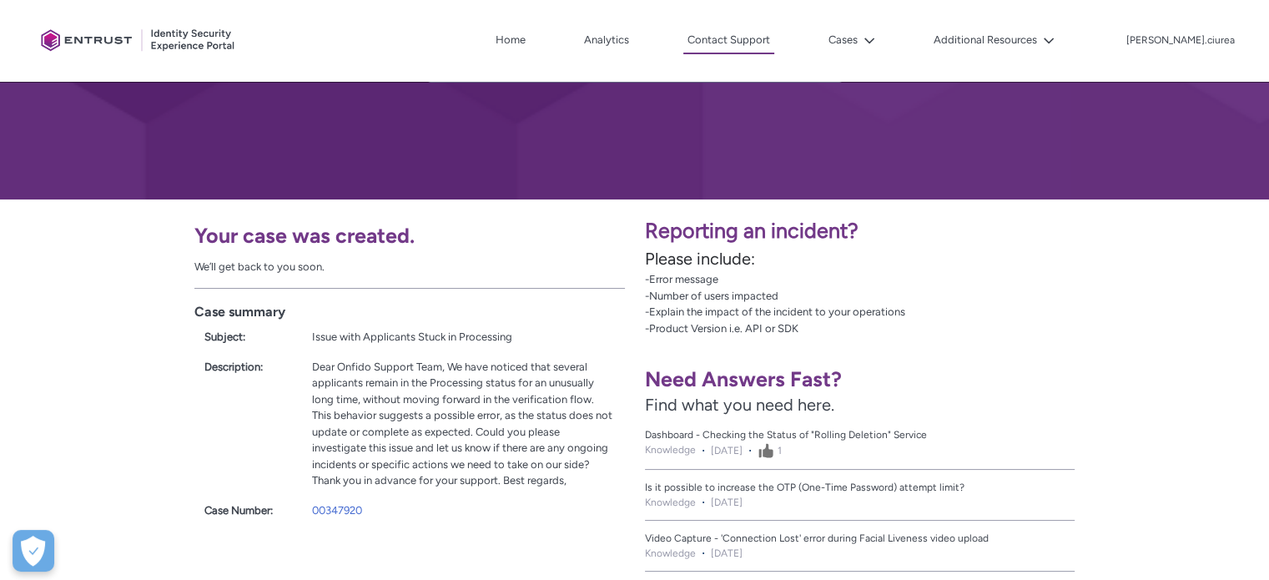
scroll to position [72, 0]
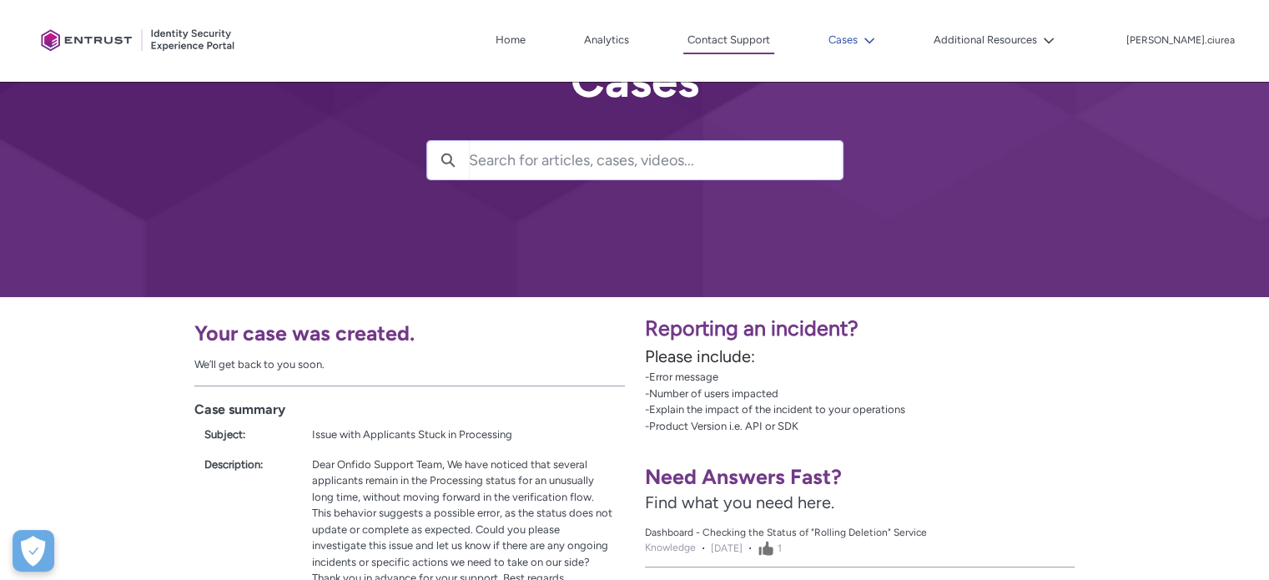
click at [880, 36] on button "Cases" at bounding box center [852, 40] width 55 height 25
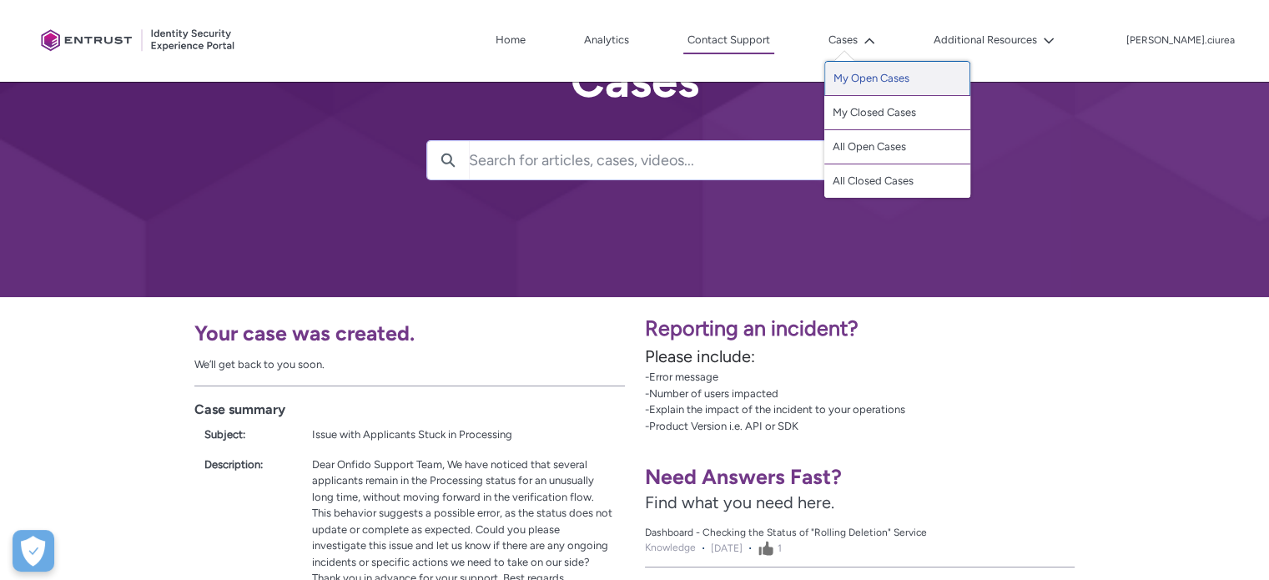
click at [904, 87] on link "My Open Cases" at bounding box center [898, 78] width 146 height 35
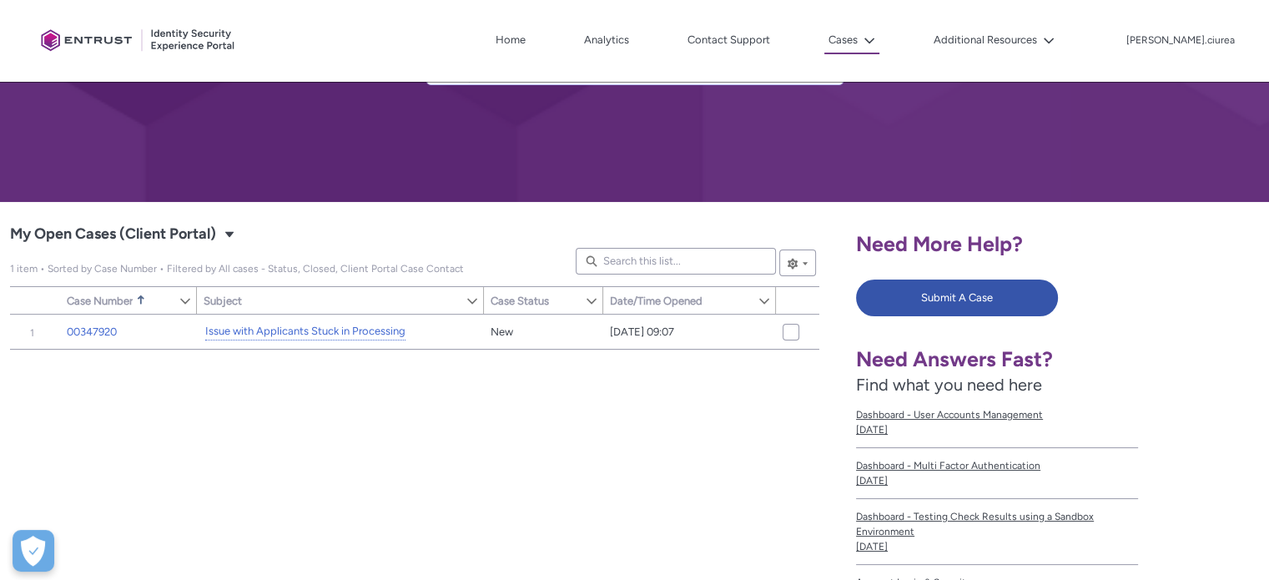
scroll to position [250, 0]
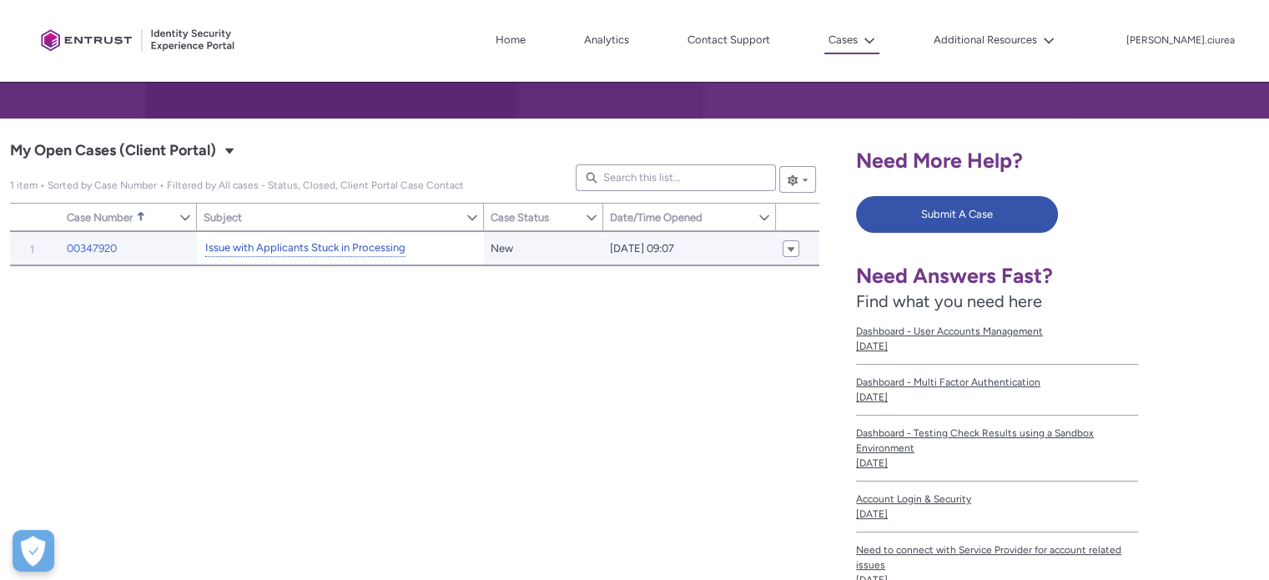
click at [324, 247] on link "Issue with Applicants Stuck in Processing" at bounding box center [305, 249] width 200 height 18
